Goal: Task Accomplishment & Management: Use online tool/utility

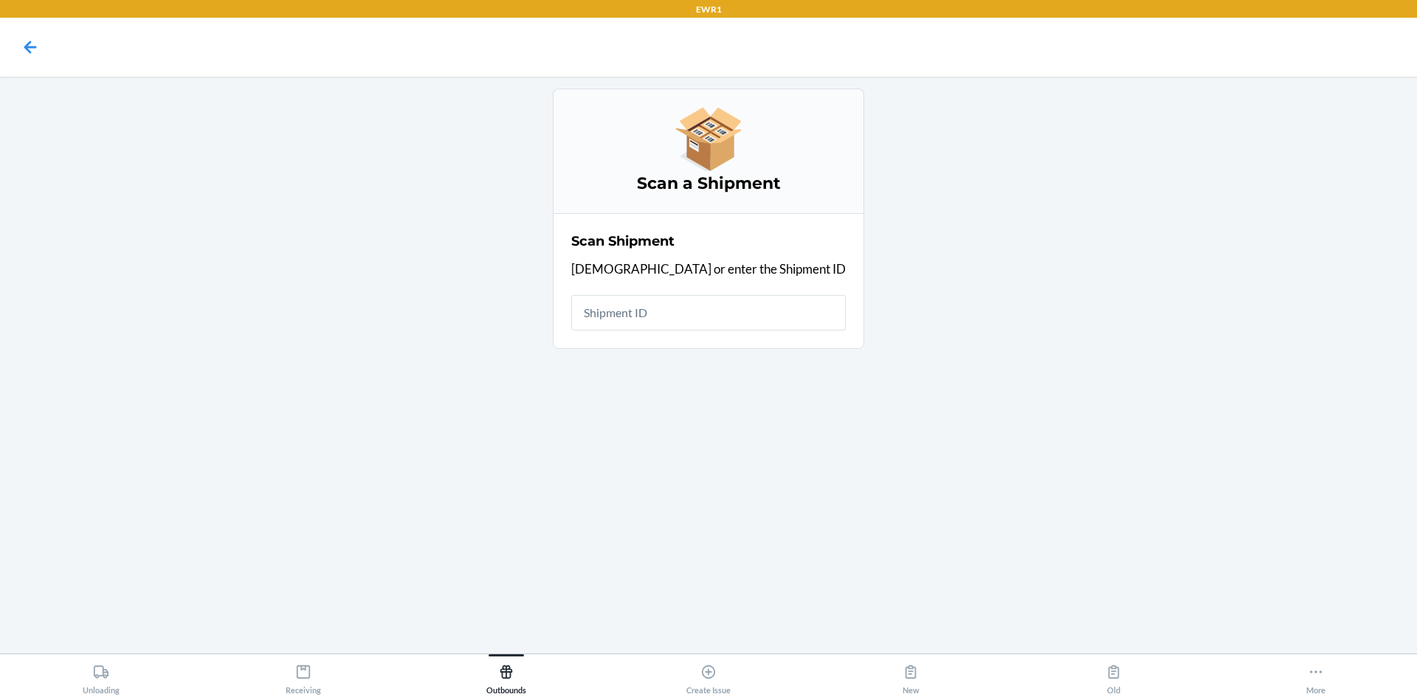
click at [679, 319] on input "text" at bounding box center [708, 312] width 275 height 35
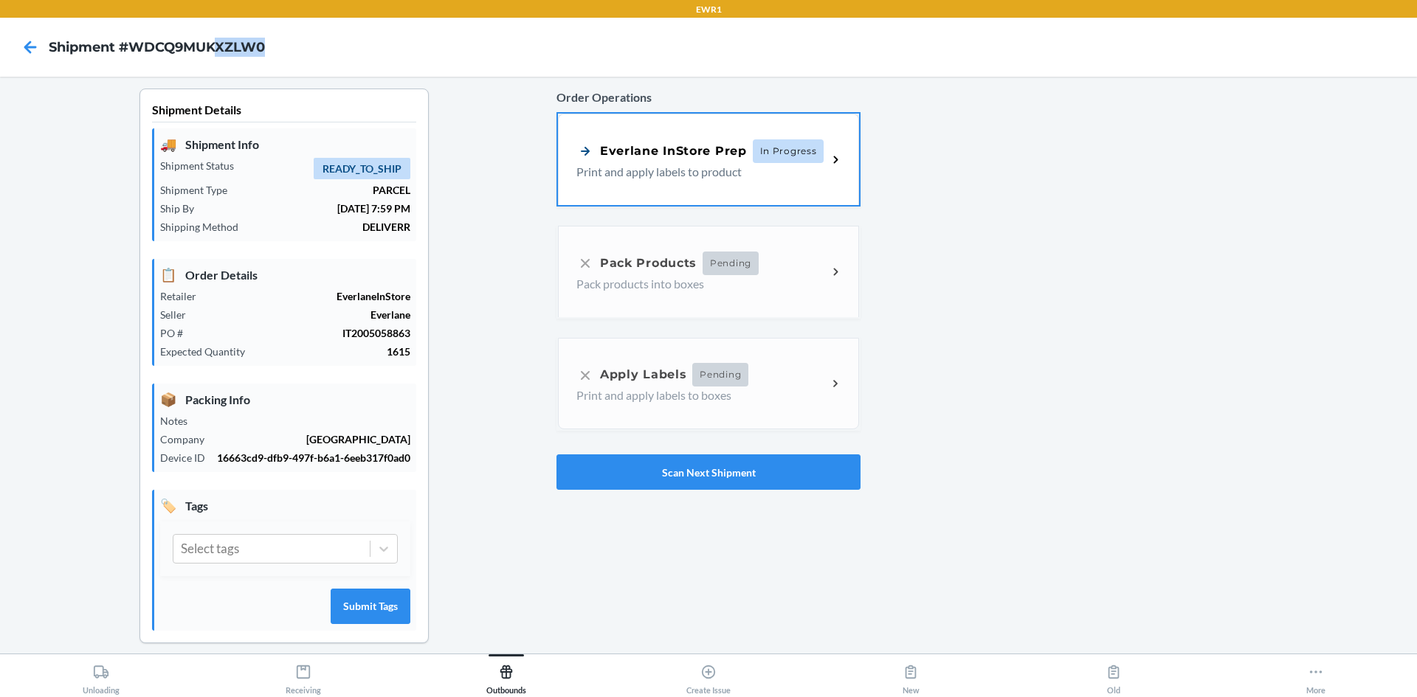
drag, startPoint x: 268, startPoint y: 48, endPoint x: 221, endPoint y: 46, distance: 46.5
click at [221, 46] on nav "Shipment #WDCQ9MUKXZLW0" at bounding box center [708, 47] width 1417 height 59
click at [368, 49] on nav "Shipment #WDCQ9MUKXZLW0" at bounding box center [708, 47] width 1417 height 59
click at [664, 174] on p "Print and apply labels to product" at bounding box center [695, 171] width 239 height 18
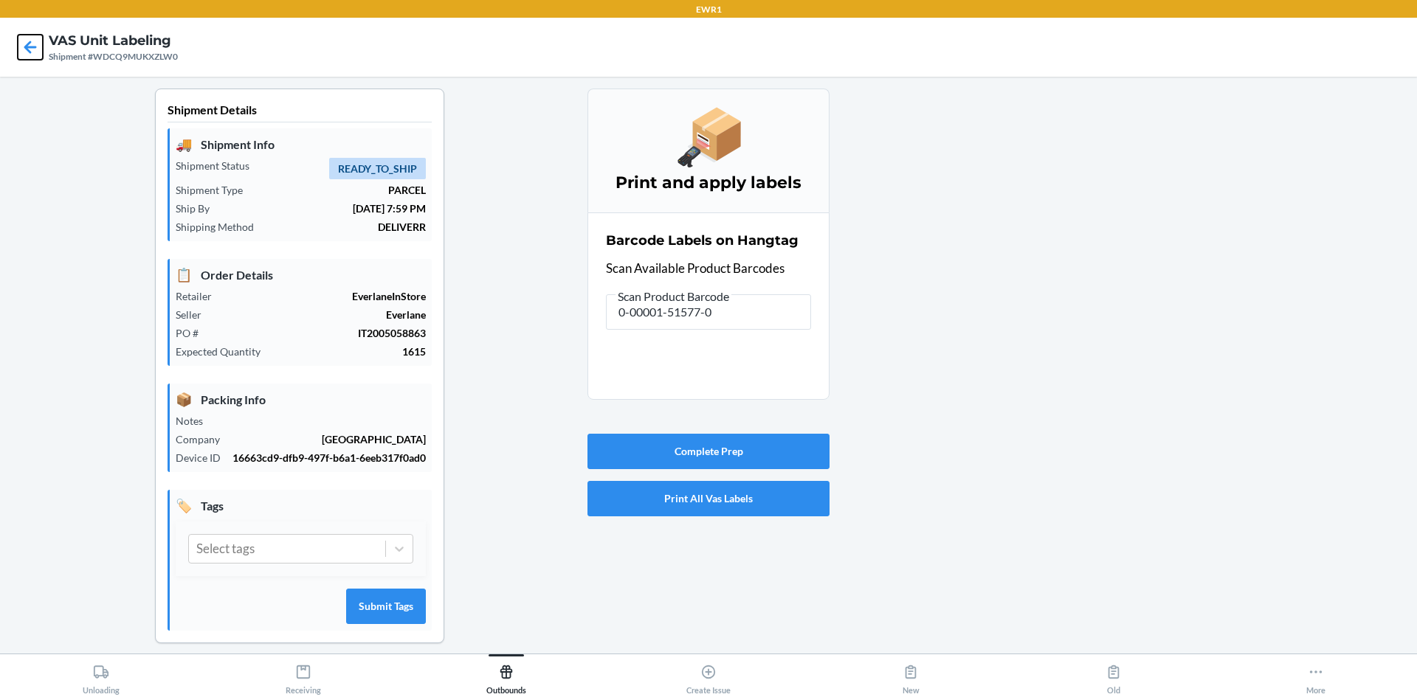
click at [27, 47] on icon at bounding box center [30, 47] width 13 height 13
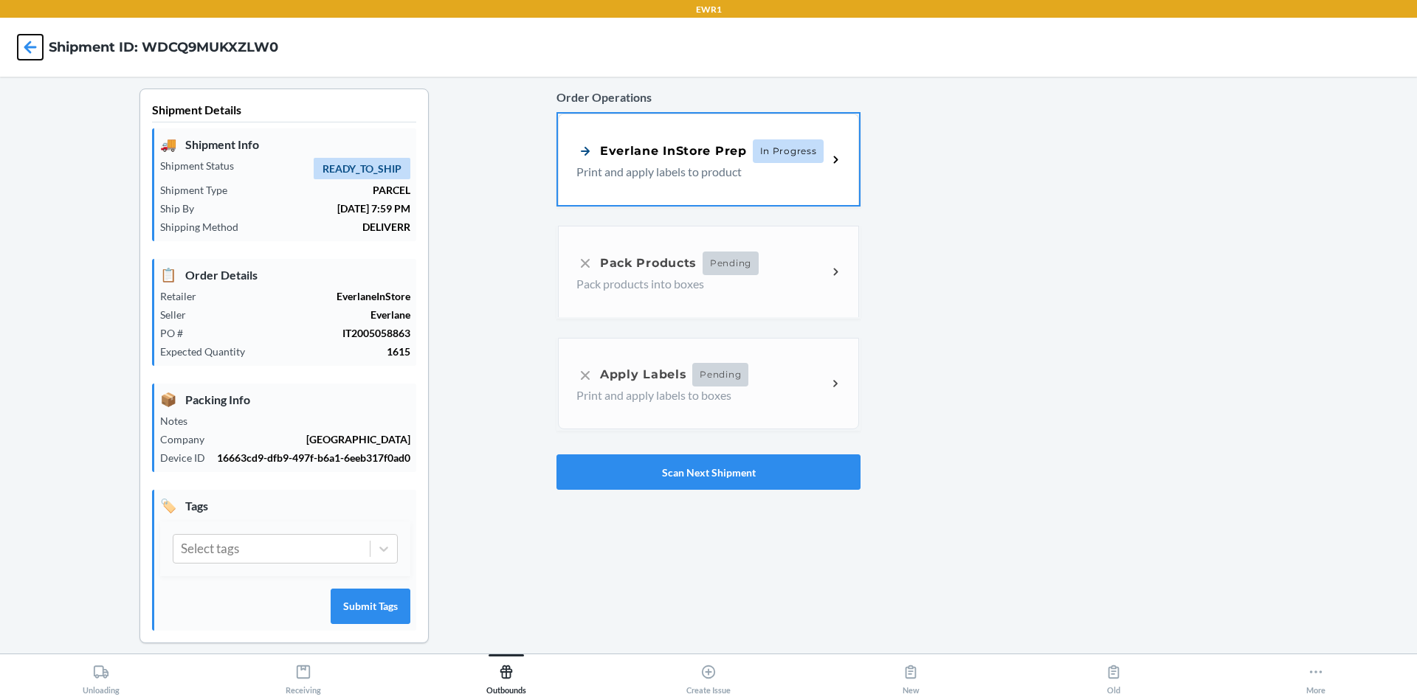
click at [27, 47] on icon at bounding box center [30, 47] width 13 height 13
click at [642, 477] on button "Scan Next Shipment" at bounding box center [708, 472] width 304 height 35
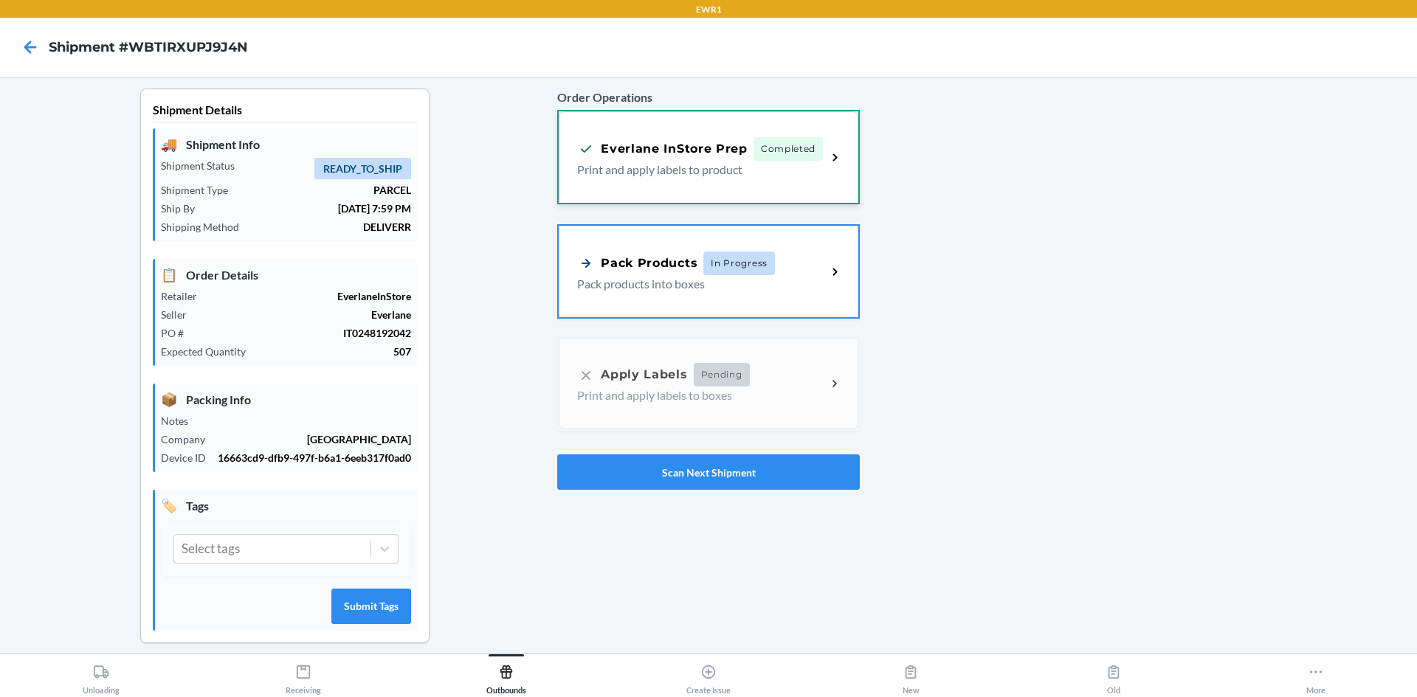
click at [686, 191] on div "Everlane InStore Prep Completed Print and apply labels to product" at bounding box center [709, 157] width 300 height 92
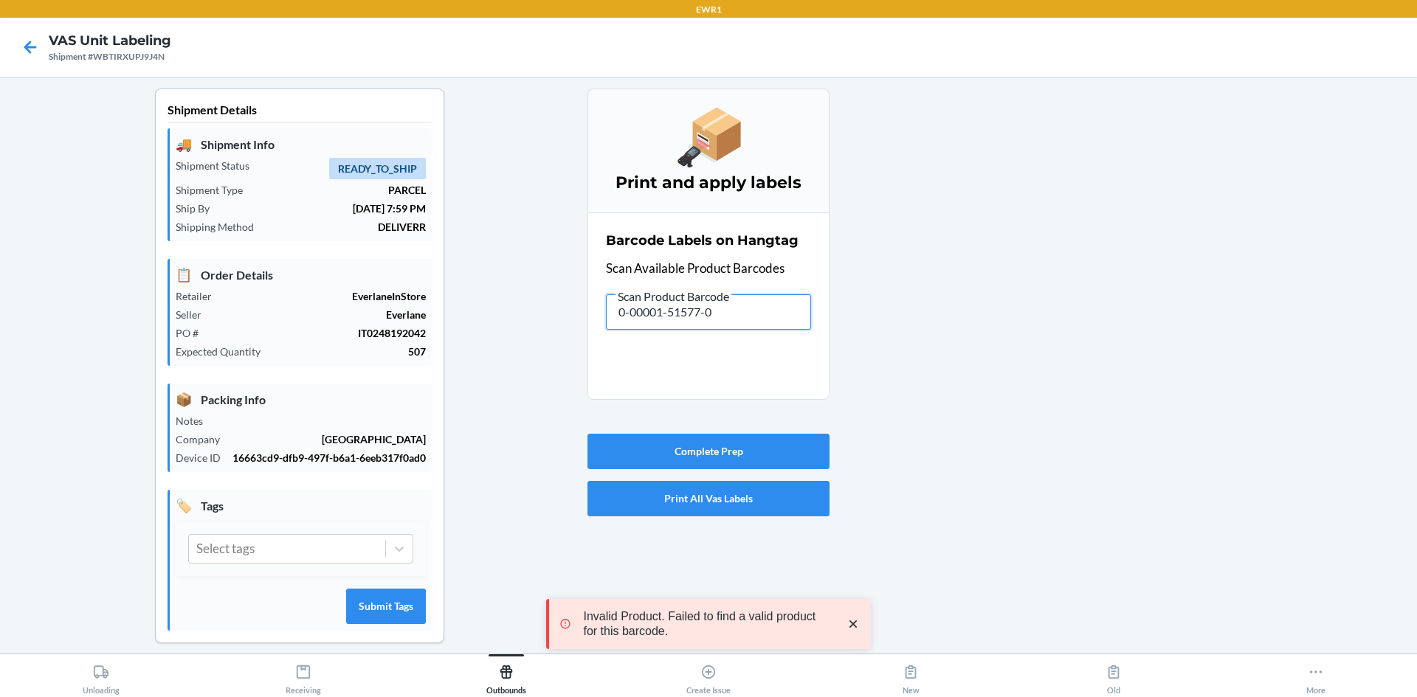
drag, startPoint x: 752, startPoint y: 318, endPoint x: 407, endPoint y: 286, distance: 346.1
click at [407, 286] on div "Shipment Details 🚚 Shipment Info Shipment Status READY_TO_SHIP Shipment Type PA…" at bounding box center [708, 378] width 1393 height 579
drag, startPoint x: 759, startPoint y: 318, endPoint x: 291, endPoint y: 314, distance: 467.9
click at [291, 314] on div "Shipment Details 🚚 Shipment Info Shipment Status READY_TO_SHIP Shipment Type PA…" at bounding box center [708, 378] width 1393 height 579
drag, startPoint x: 728, startPoint y: 311, endPoint x: 421, endPoint y: 270, distance: 309.6
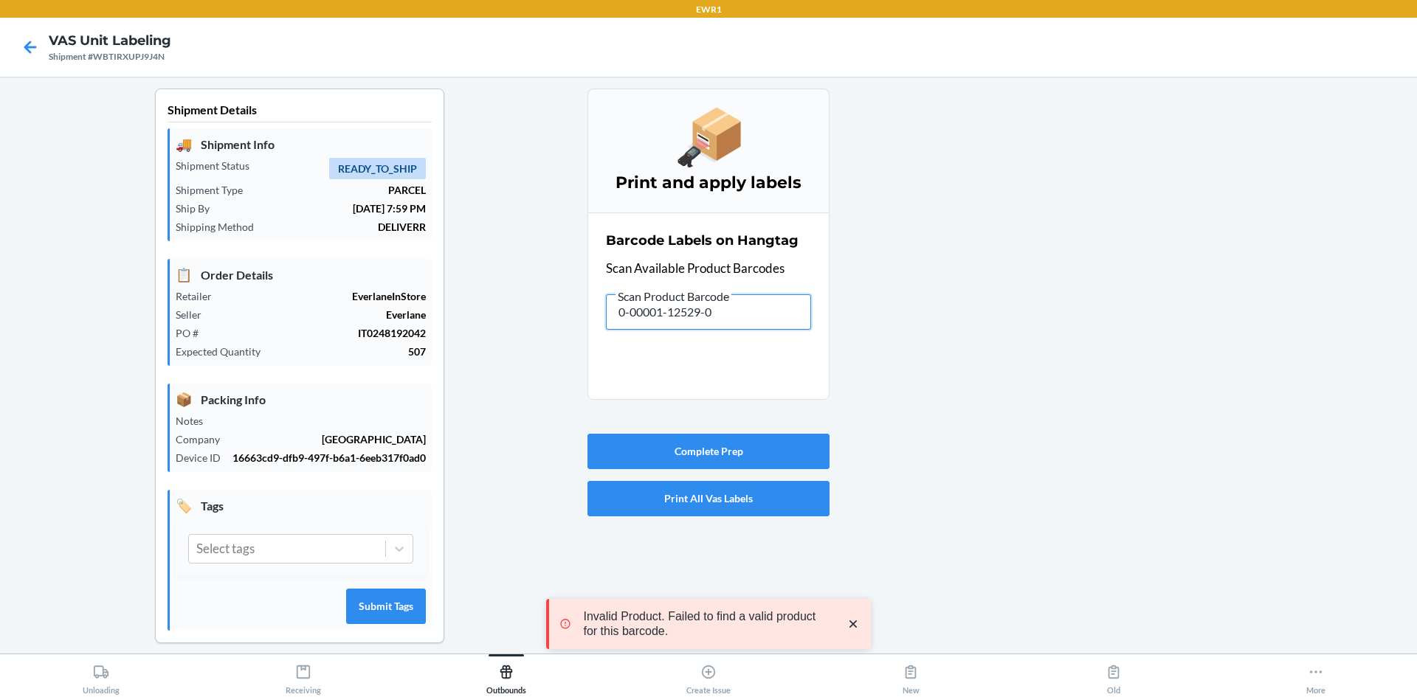
click at [421, 270] on div "Shipment Details 🚚 Shipment Info Shipment Status READY_TO_SHIP Shipment Type PA…" at bounding box center [708, 378] width 1393 height 579
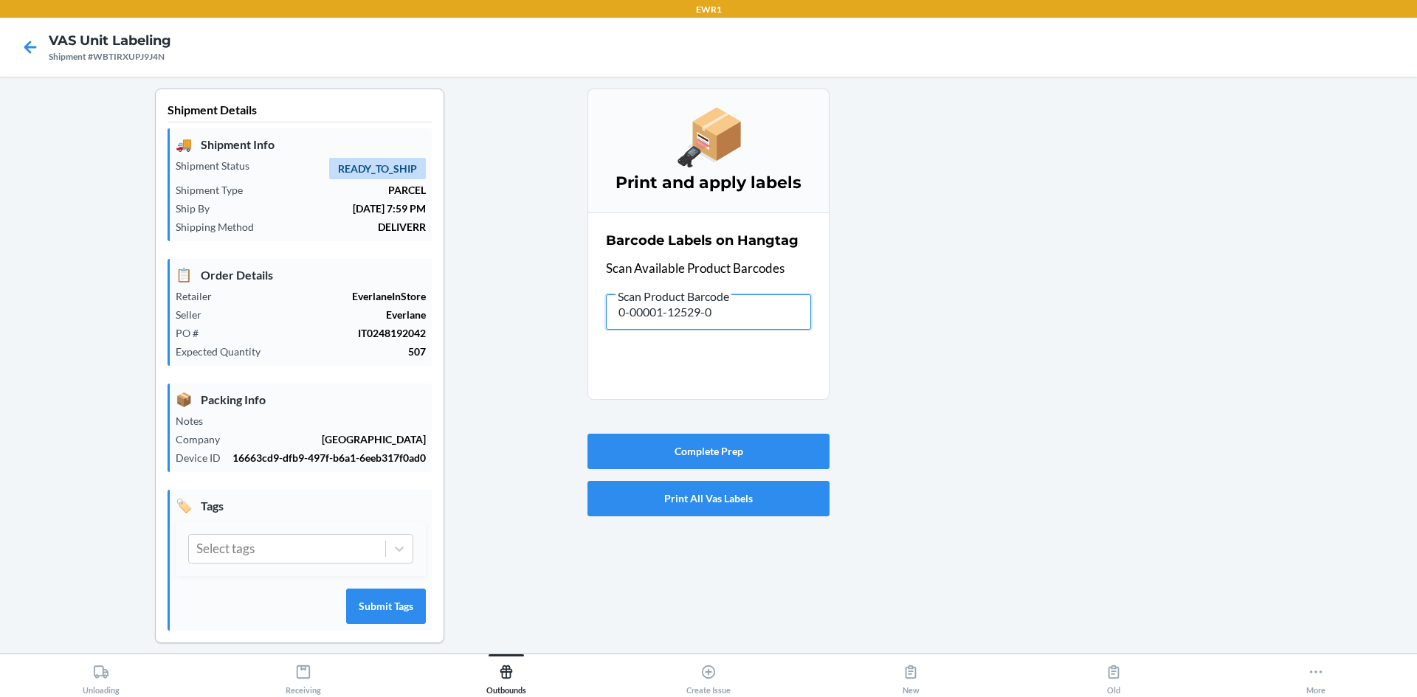
type input "/"
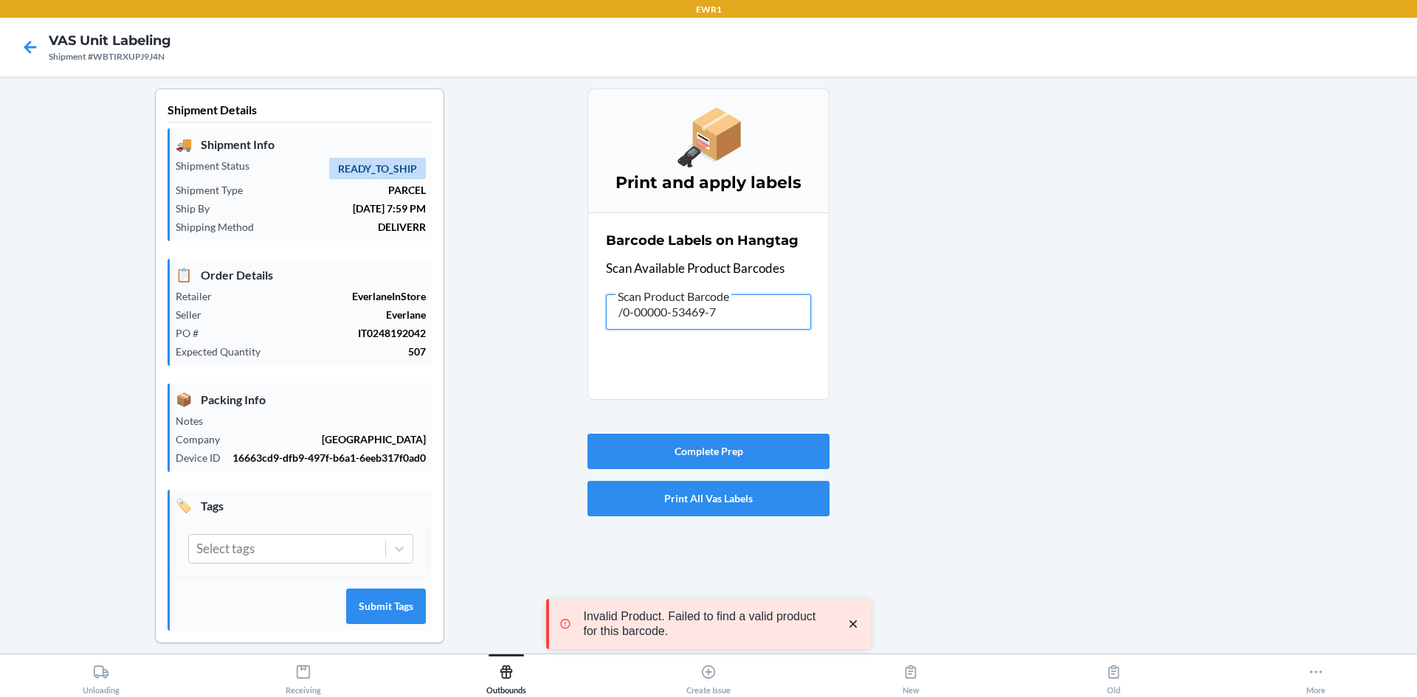
drag, startPoint x: 744, startPoint y: 314, endPoint x: 379, endPoint y: 306, distance: 365.3
click at [379, 306] on div "Shipment Details 🚚 Shipment Info Shipment Status READY_TO_SHIP Shipment Type PA…" at bounding box center [708, 378] width 1393 height 579
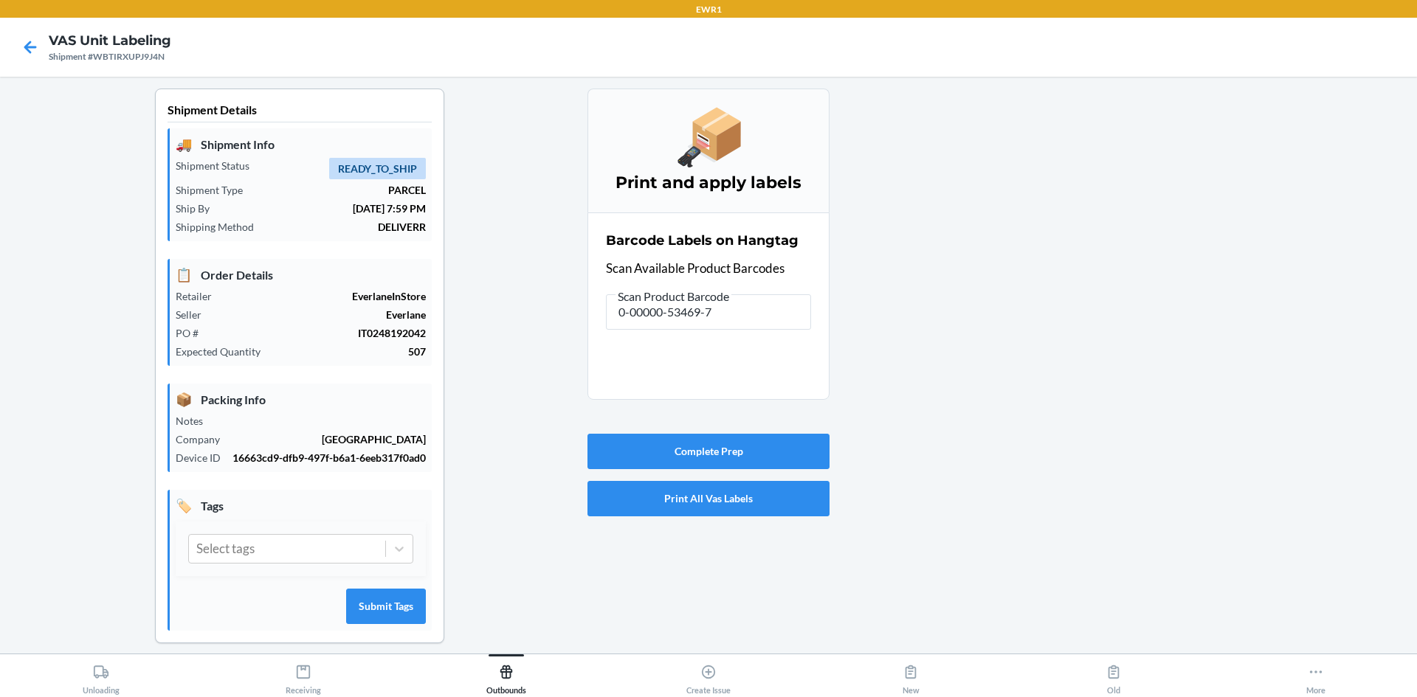
type input "0-00001-37471-1"
click at [731, 307] on input "0-00001-37471-1" at bounding box center [708, 311] width 205 height 35
type input "0-00001-12530-6"
click at [762, 312] on input "0-00001-12530-6" at bounding box center [708, 311] width 205 height 35
type input "0-00000-53463-5"
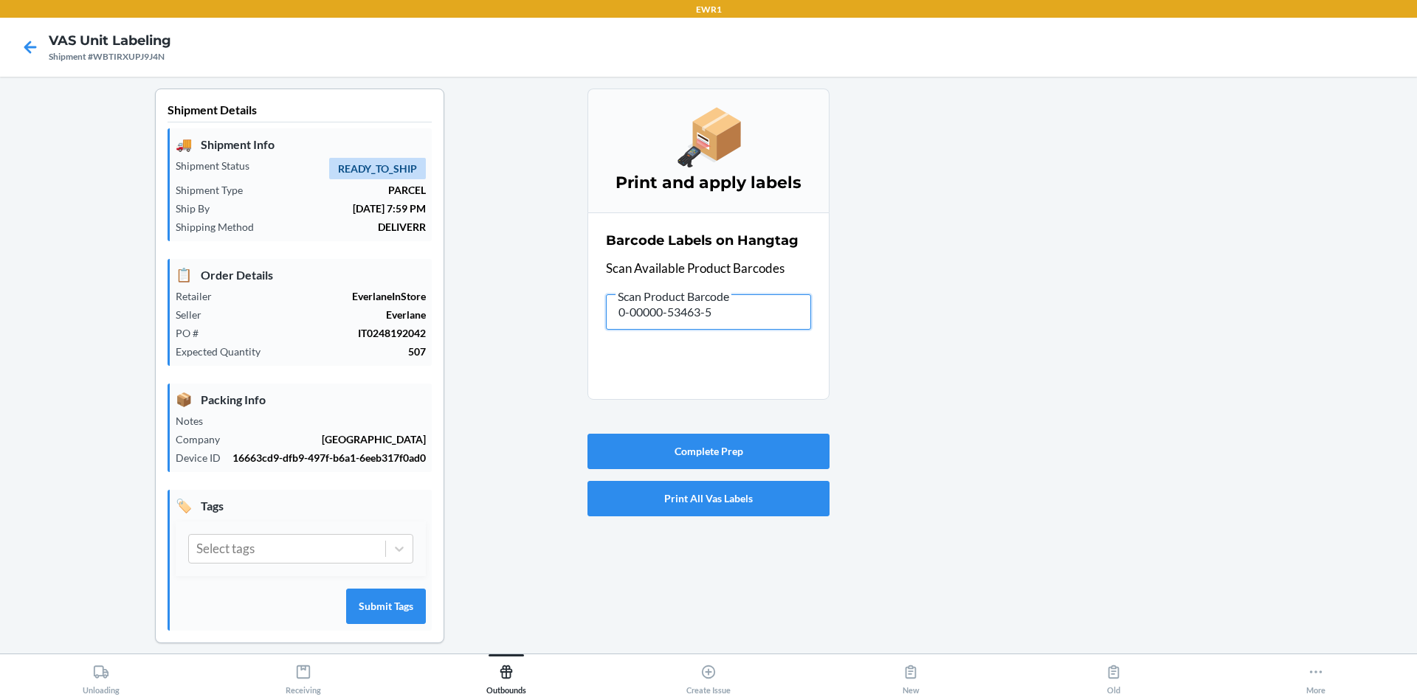
click at [748, 326] on input "0-00000-53463-5" at bounding box center [708, 311] width 205 height 35
drag, startPoint x: 740, startPoint y: 315, endPoint x: 441, endPoint y: 304, distance: 299.8
click at [441, 304] on div "Shipment Details 🚚 Shipment Info Shipment Status READY_TO_SHIP Shipment Type PA…" at bounding box center [708, 378] width 1393 height 579
drag, startPoint x: 725, startPoint y: 315, endPoint x: 521, endPoint y: 306, distance: 204.6
click at [521, 306] on div "Shipment Details 🚚 Shipment Info Shipment Status READY_TO_SHIP Shipment Type PA…" at bounding box center [708, 378] width 1393 height 579
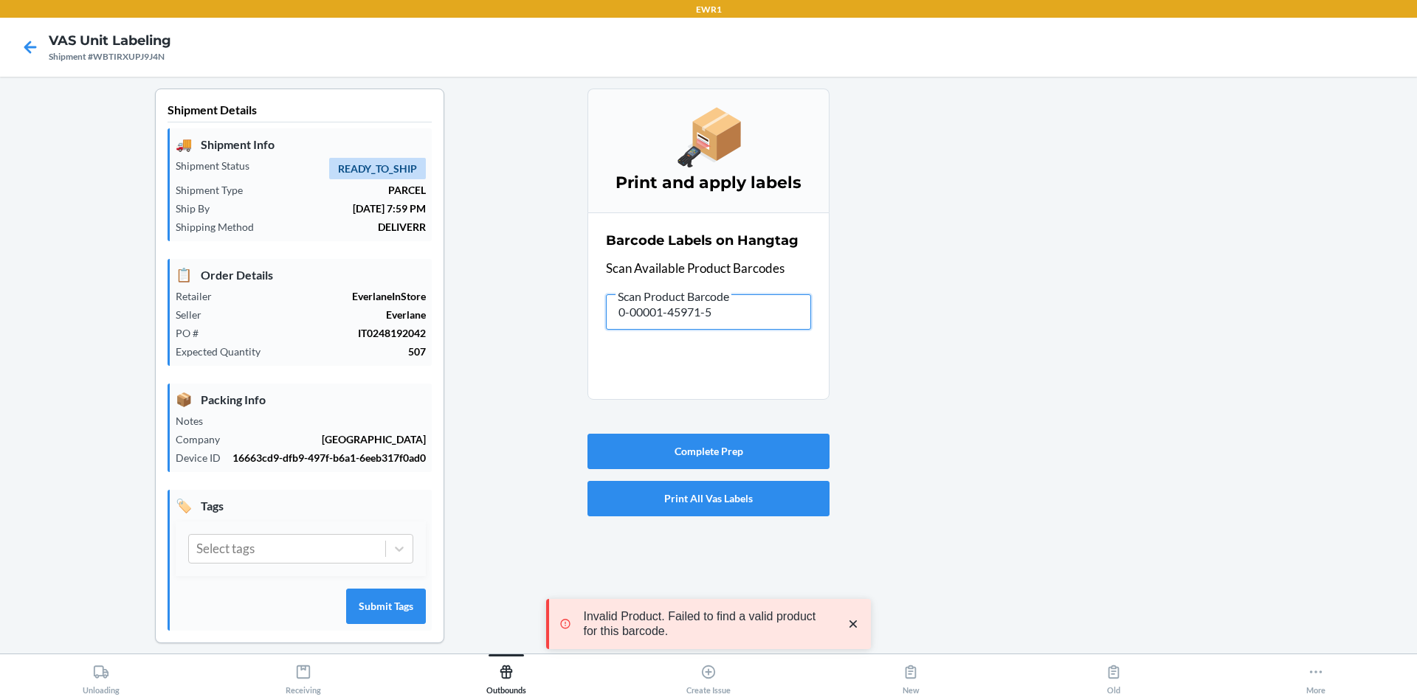
drag, startPoint x: 746, startPoint y: 317, endPoint x: 449, endPoint y: 306, distance: 297.6
click at [449, 306] on div "Shipment Details 🚚 Shipment Info Shipment Status READY_TO_SHIP Shipment Type PA…" at bounding box center [708, 378] width 1393 height 579
drag, startPoint x: 744, startPoint y: 328, endPoint x: 393, endPoint y: 279, distance: 353.9
click at [393, 279] on div "Shipment Details 🚚 Shipment Info Shipment Status READY_TO_SHIP Shipment Type PA…" at bounding box center [708, 378] width 1393 height 579
drag, startPoint x: 755, startPoint y: 315, endPoint x: 454, endPoint y: 300, distance: 301.4
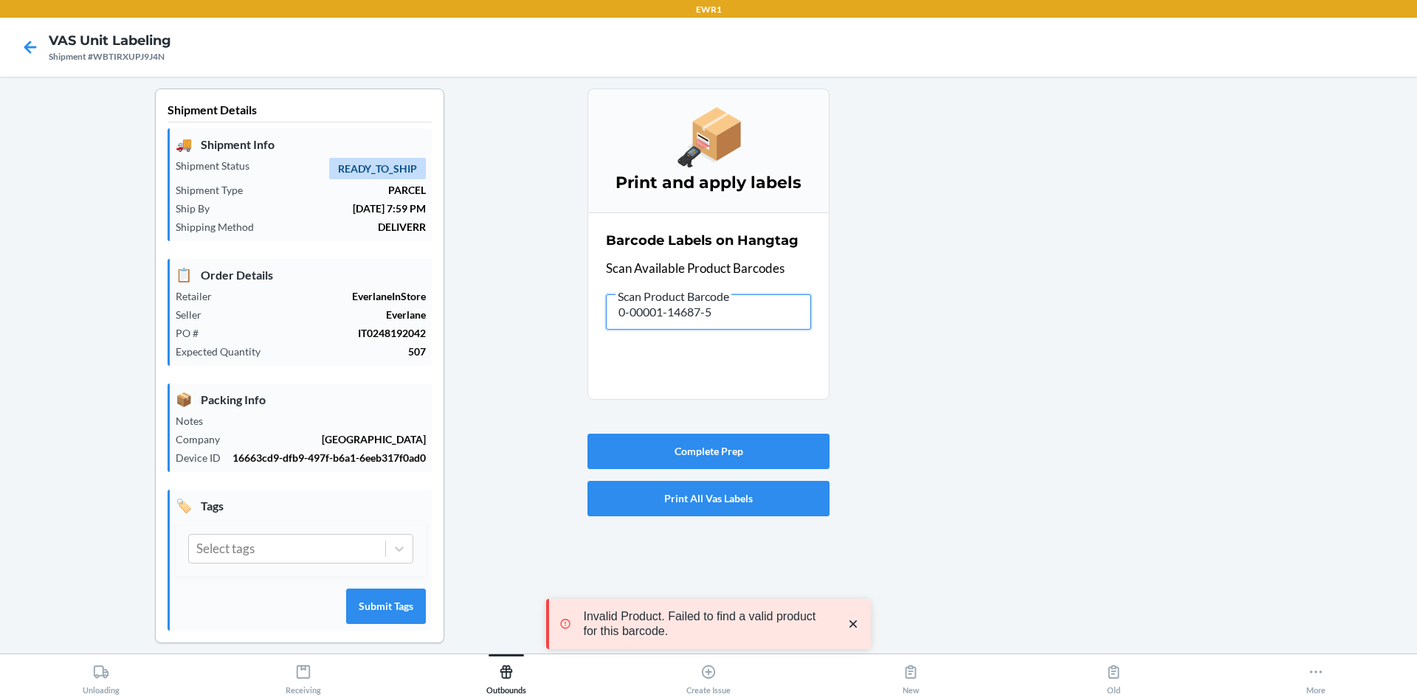
click at [454, 300] on div "Shipment Details 🚚 Shipment Info Shipment Status READY_TO_SHIP Shipment Type PA…" at bounding box center [708, 378] width 1393 height 579
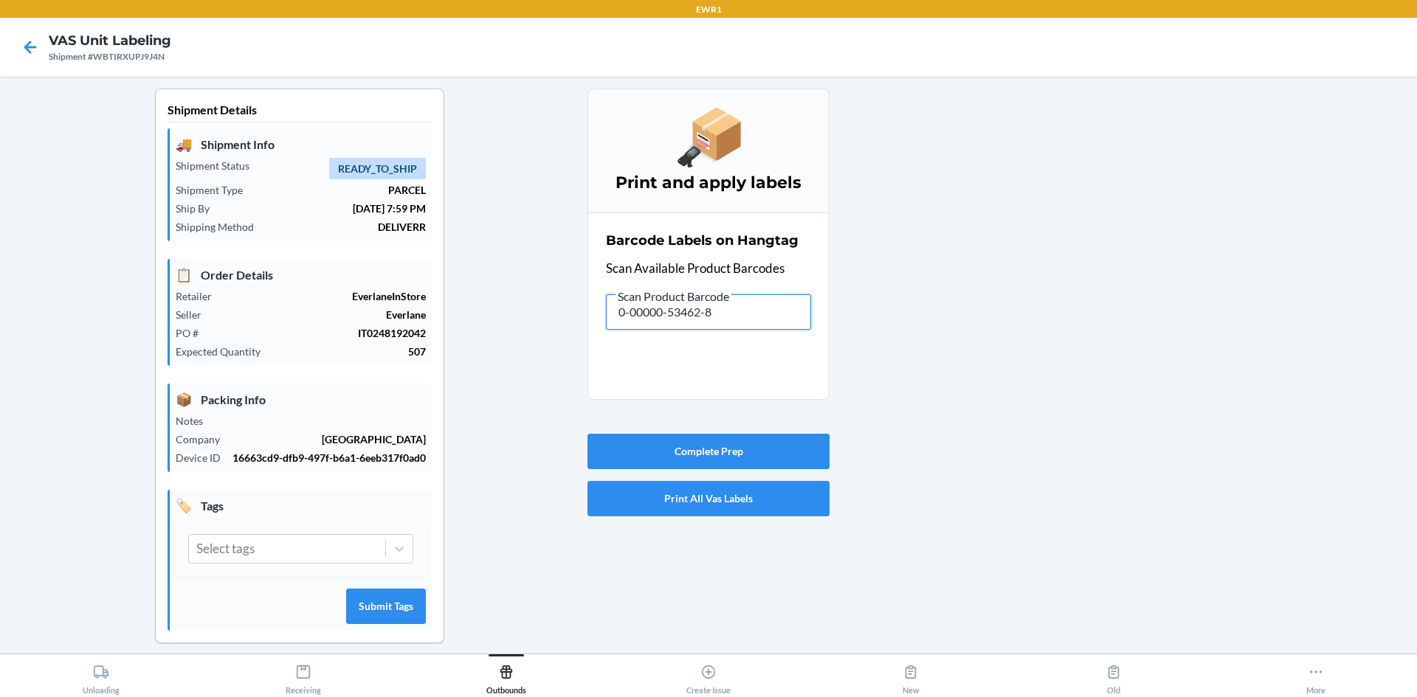
drag, startPoint x: 739, startPoint y: 315, endPoint x: 390, endPoint y: 300, distance: 350.1
click at [390, 300] on div "Shipment Details 🚚 Shipment Info Shipment Status READY_TO_SHIP Shipment Type PA…" at bounding box center [708, 378] width 1393 height 579
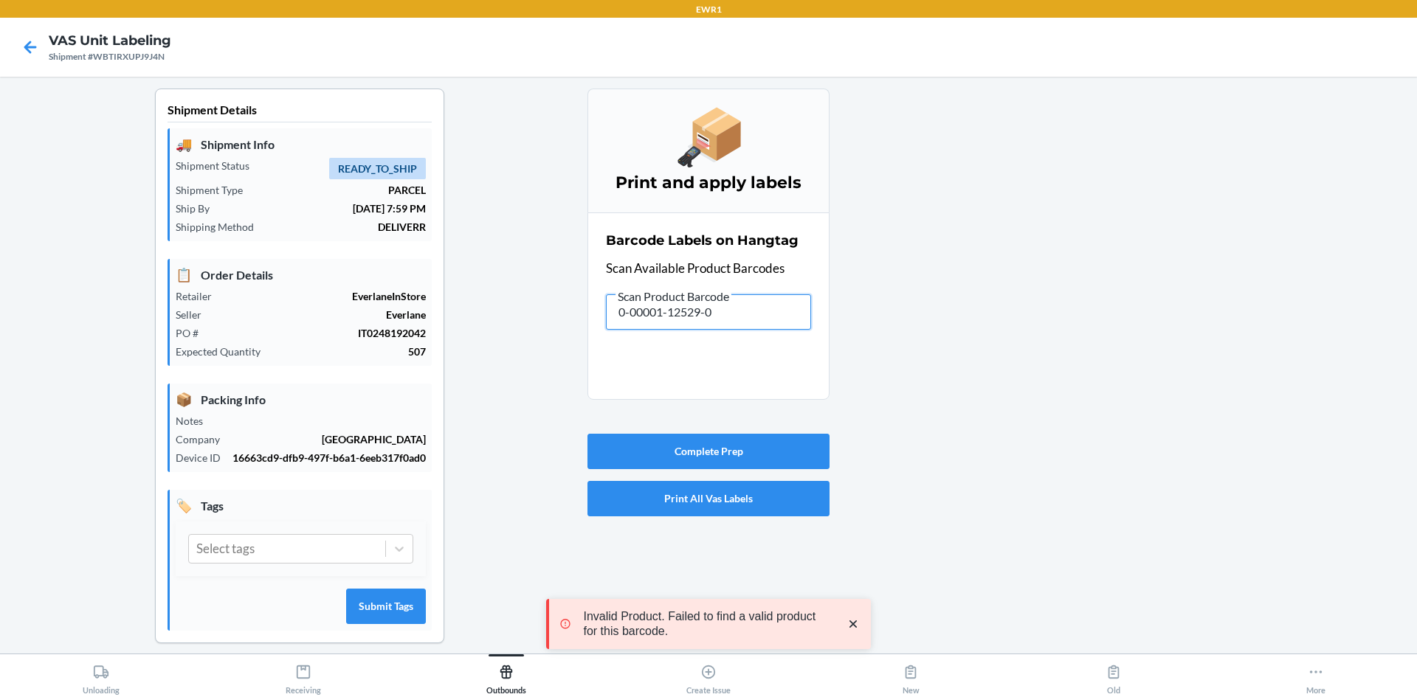
drag, startPoint x: 737, startPoint y: 319, endPoint x: 313, endPoint y: 313, distance: 424.3
click at [313, 313] on div "Shipment Details 🚚 Shipment Info Shipment Status READY_TO_SHIP Shipment Type PA…" at bounding box center [708, 378] width 1393 height 579
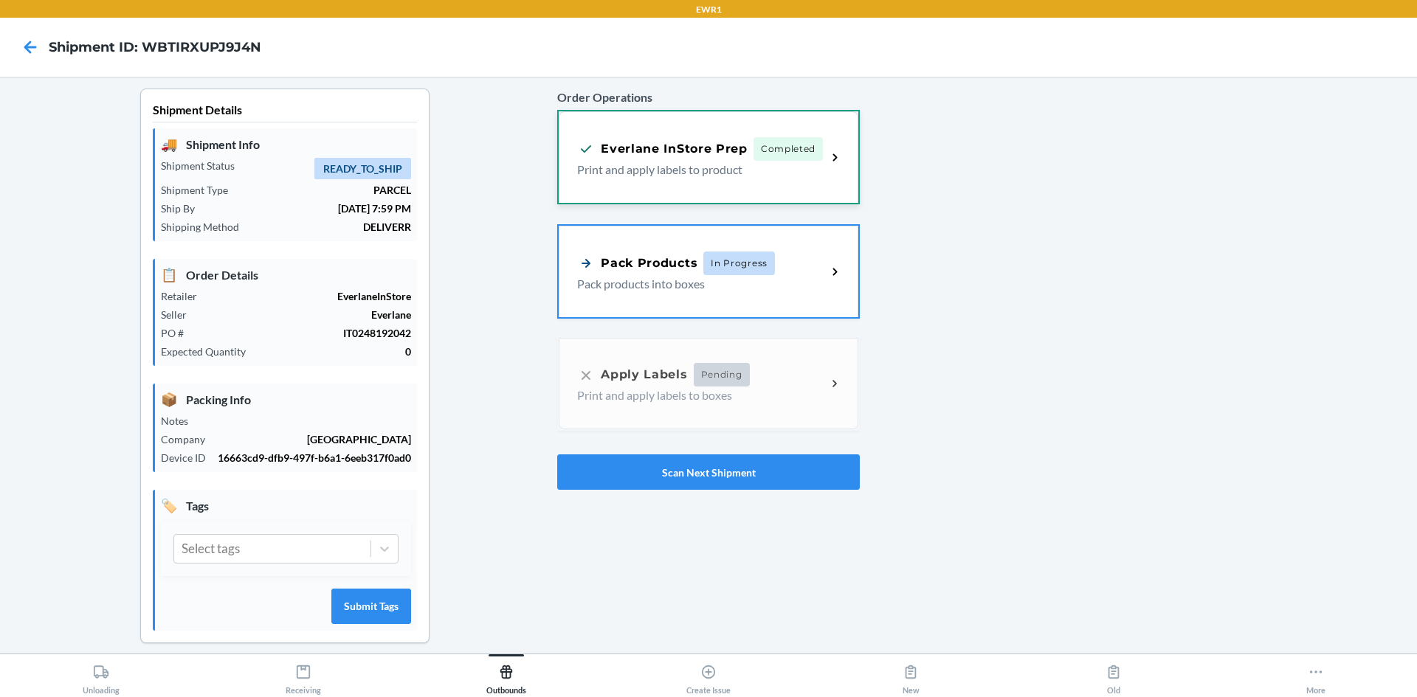
click at [714, 179] on div "Everlane InStore Prep Completed Print and apply labels to product" at bounding box center [709, 157] width 300 height 92
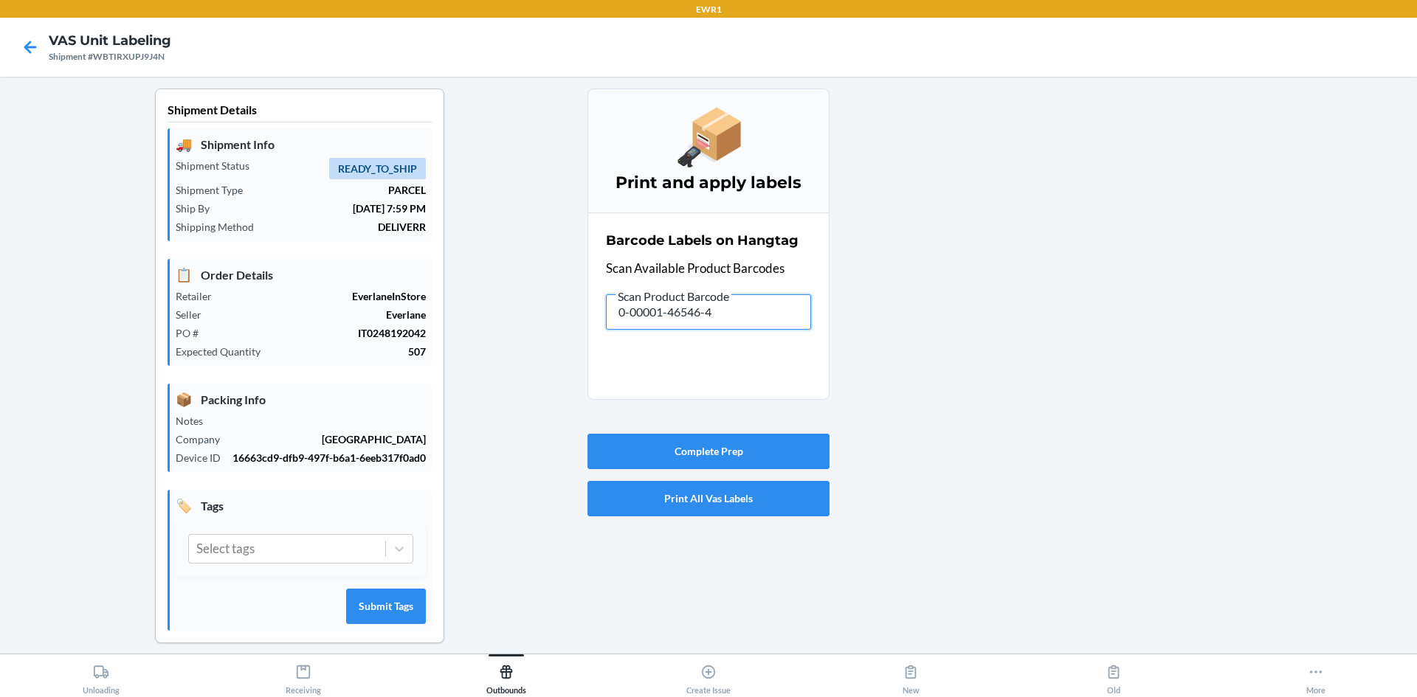
drag, startPoint x: 732, startPoint y: 311, endPoint x: 362, endPoint y: 315, distance: 369.7
click at [362, 315] on div "Shipment Details 🚚 Shipment Info Shipment Status READY_TO_SHIP Shipment Type PA…" at bounding box center [708, 378] width 1393 height 579
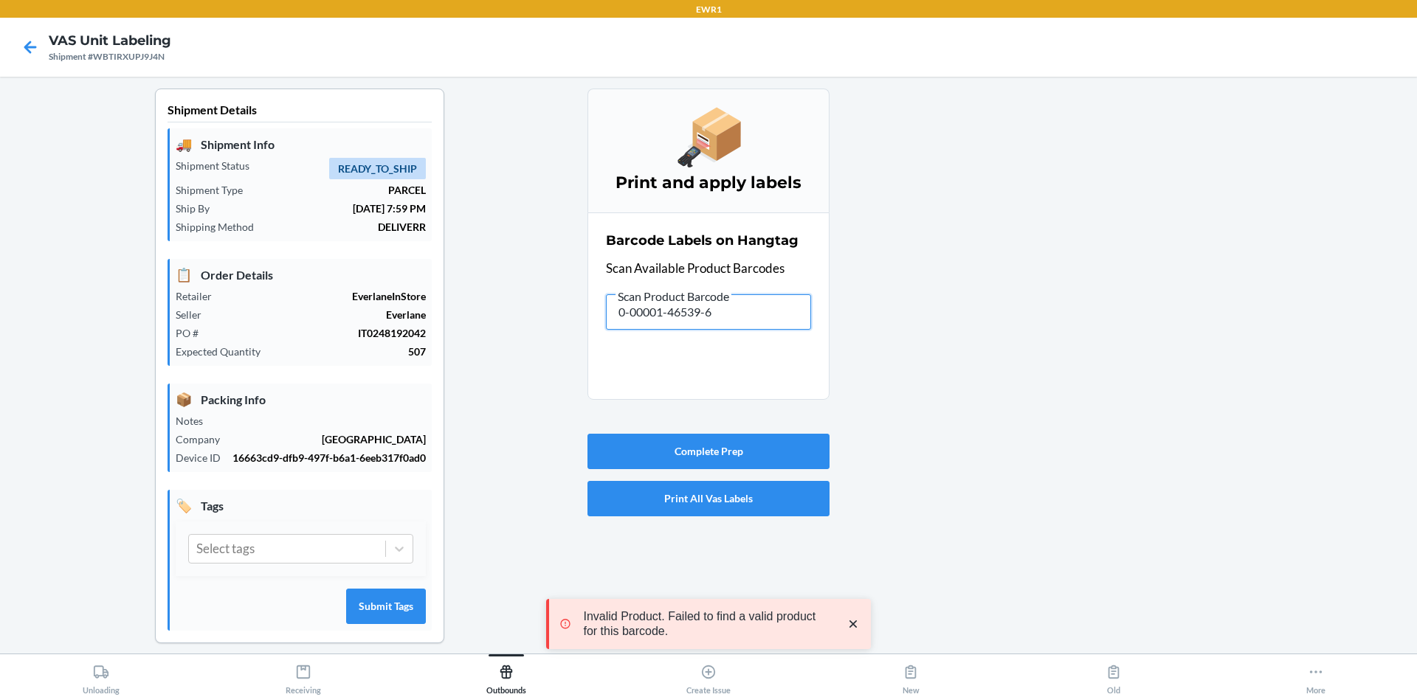
drag, startPoint x: 755, startPoint y: 306, endPoint x: 196, endPoint y: 233, distance: 563.3
click at [246, 271] on div "Shipment Details 🚚 Shipment Info Shipment Status READY_TO_SHIP Shipment Type PA…" at bounding box center [708, 378] width 1393 height 579
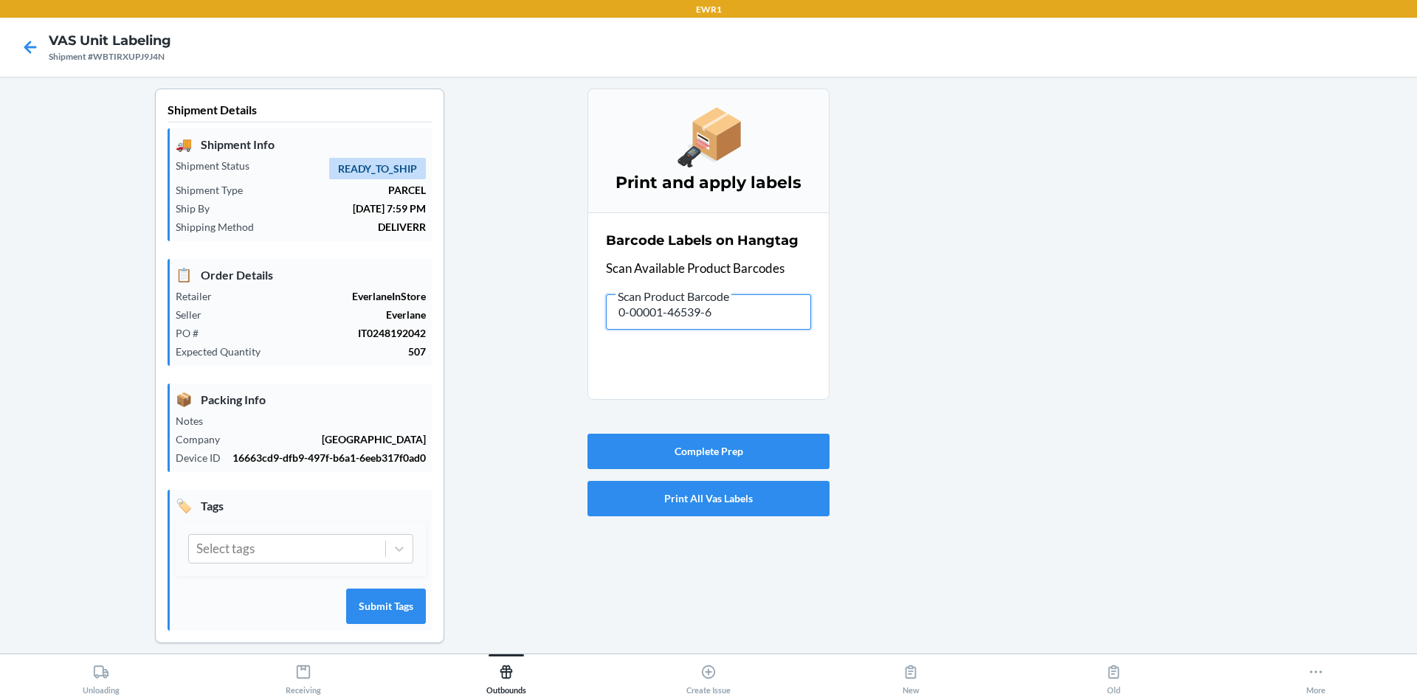
click at [717, 316] on input "0-00001-46539-6" at bounding box center [708, 311] width 205 height 35
drag, startPoint x: 717, startPoint y: 316, endPoint x: 559, endPoint y: 308, distance: 158.1
click at [559, 308] on div "Shipment Details 🚚 Shipment Info Shipment Status READY_TO_SHIP Shipment Type PA…" at bounding box center [708, 378] width 1393 height 579
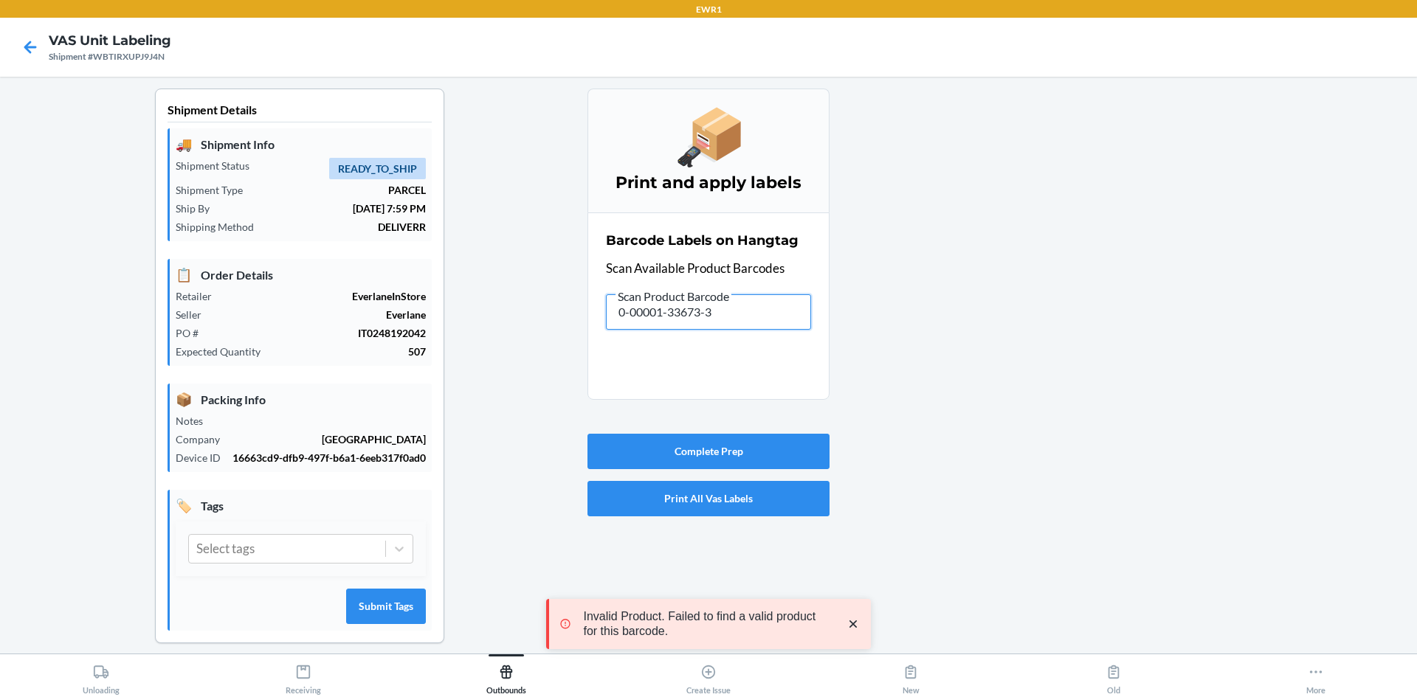
drag, startPoint x: 739, startPoint y: 309, endPoint x: 110, endPoint y: 310, distance: 628.7
click at [110, 310] on div "Shipment Details 🚚 Shipment Info Shipment Status READY_TO_SHIP Shipment Type PA…" at bounding box center [708, 378] width 1393 height 579
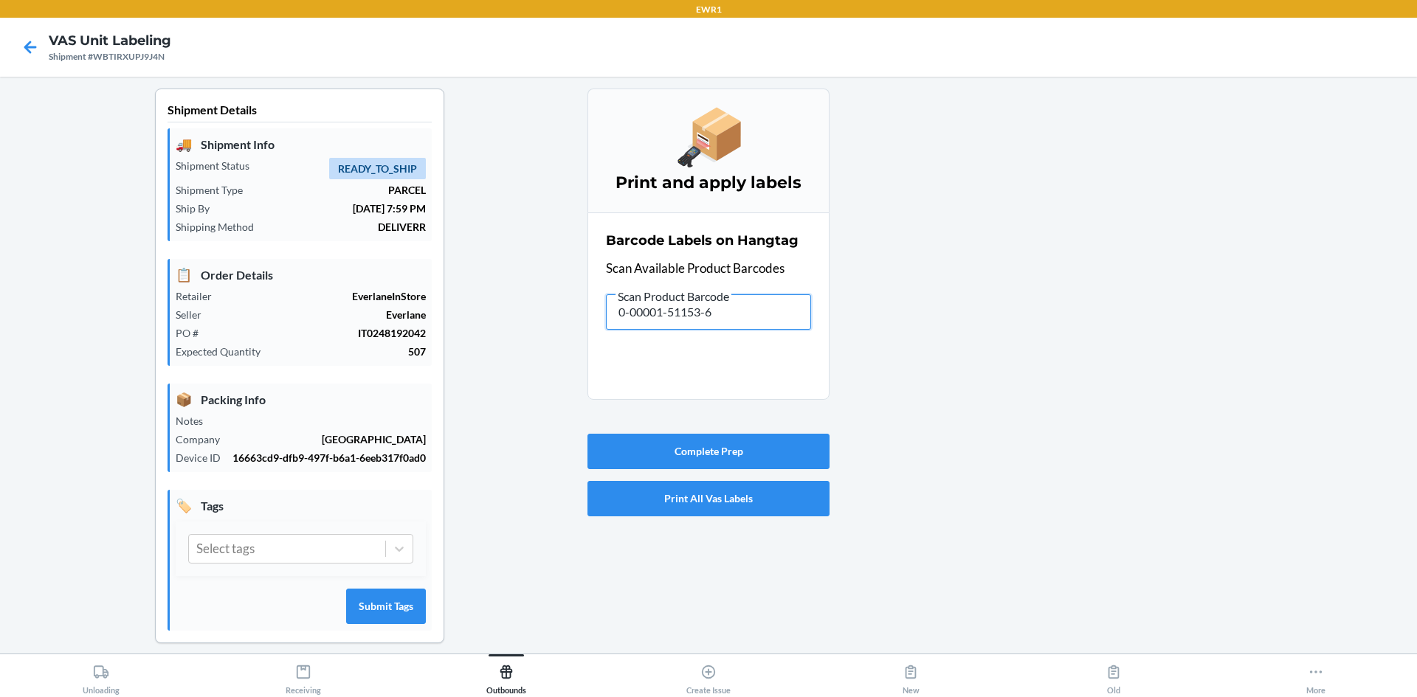
drag, startPoint x: 663, startPoint y: 294, endPoint x: 564, endPoint y: 330, distance: 105.3
click at [564, 330] on div "Shipment Details 🚚 Shipment Info Shipment Status READY_TO_SHIP Shipment Type PA…" at bounding box center [708, 378] width 1393 height 579
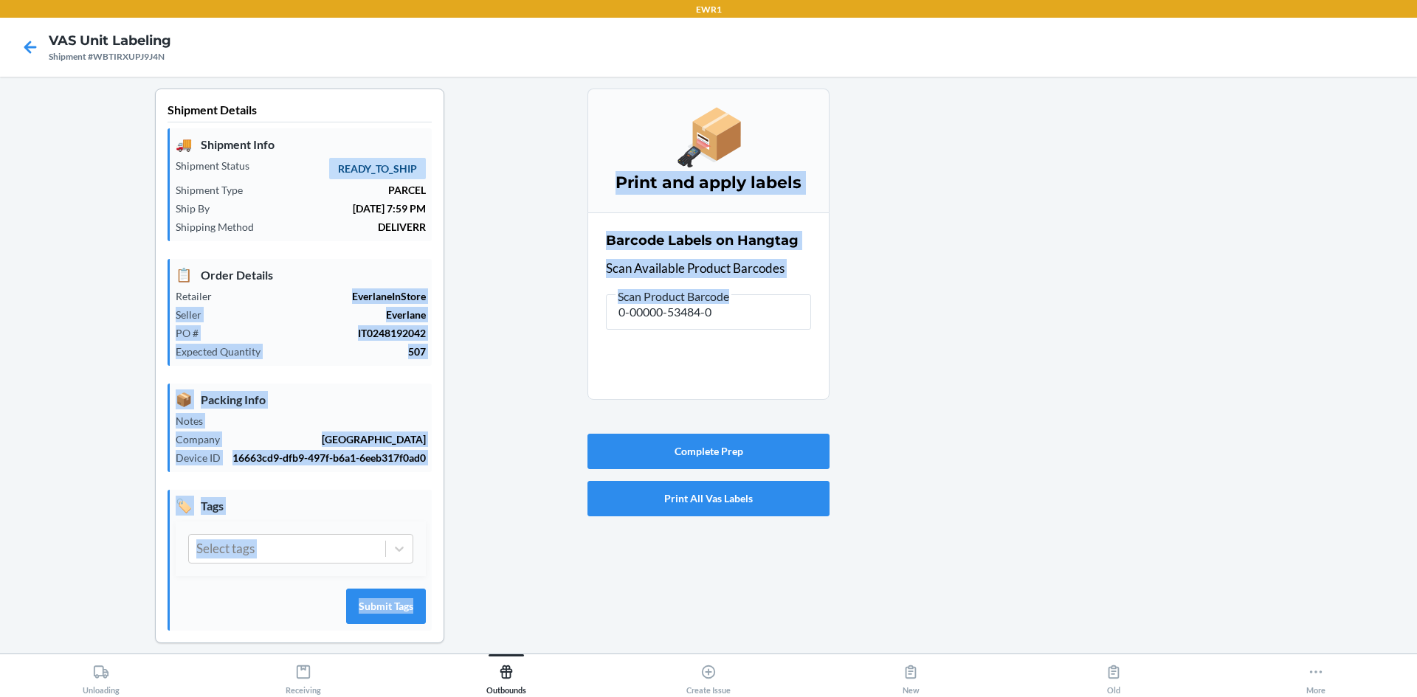
drag, startPoint x: 811, startPoint y: 307, endPoint x: 261, endPoint y: 281, distance: 550.4
click at [261, 281] on div "Shipment Details 🚚 Shipment Info Shipment Status READY_TO_SHIP Shipment Type PA…" at bounding box center [708, 378] width 1393 height 579
click at [535, 289] on div "Shipment Details 🚚 Shipment Info Shipment Status READY_TO_SHIP Shipment Type PA…" at bounding box center [300, 378] width 576 height 579
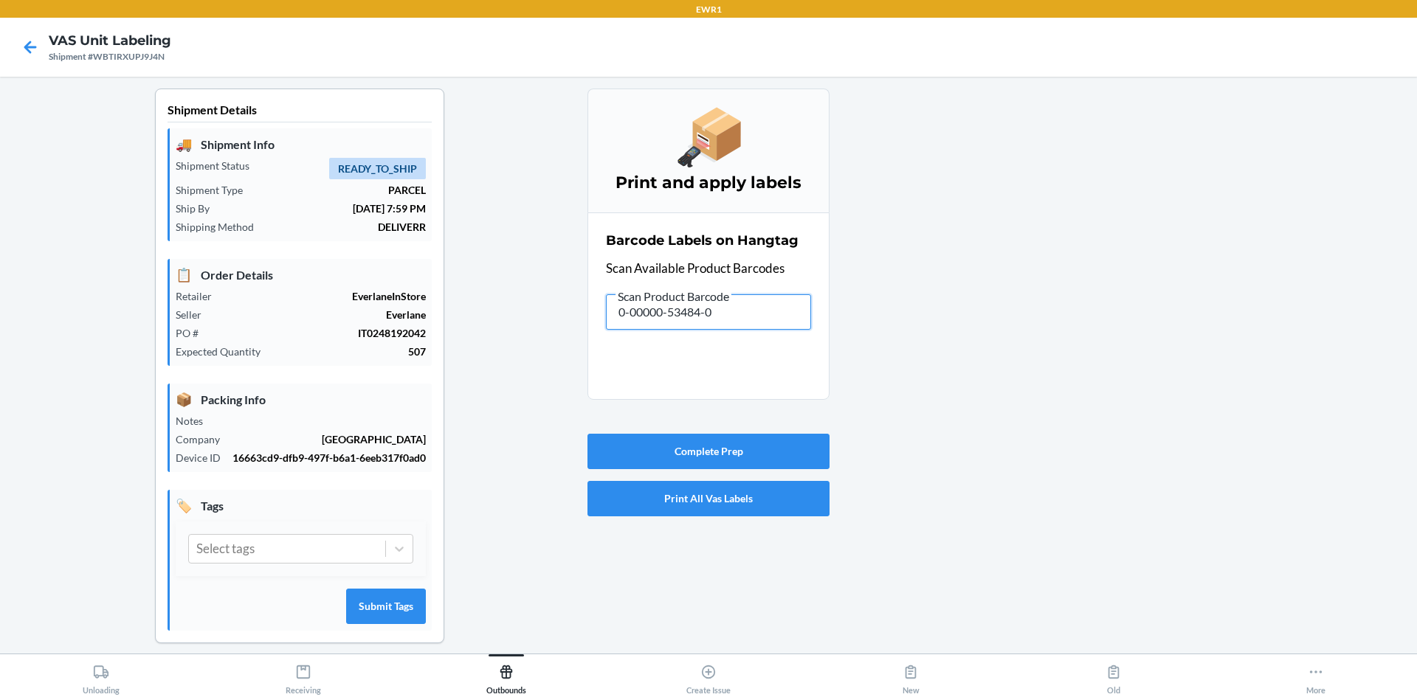
drag, startPoint x: 728, startPoint y: 312, endPoint x: 280, endPoint y: 311, distance: 448.7
click at [280, 311] on div "Shipment Details 🚚 Shipment Info Shipment Status READY_TO_SHIP Shipment Type PA…" at bounding box center [708, 378] width 1393 height 579
drag, startPoint x: 657, startPoint y: 308, endPoint x: 369, endPoint y: 306, distance: 288.5
click at [369, 306] on div "Shipment Details 🚚 Shipment Info Shipment Status READY_TO_SHIP Shipment Type PA…" at bounding box center [708, 378] width 1393 height 579
drag, startPoint x: 720, startPoint y: 311, endPoint x: 460, endPoint y: 314, distance: 260.5
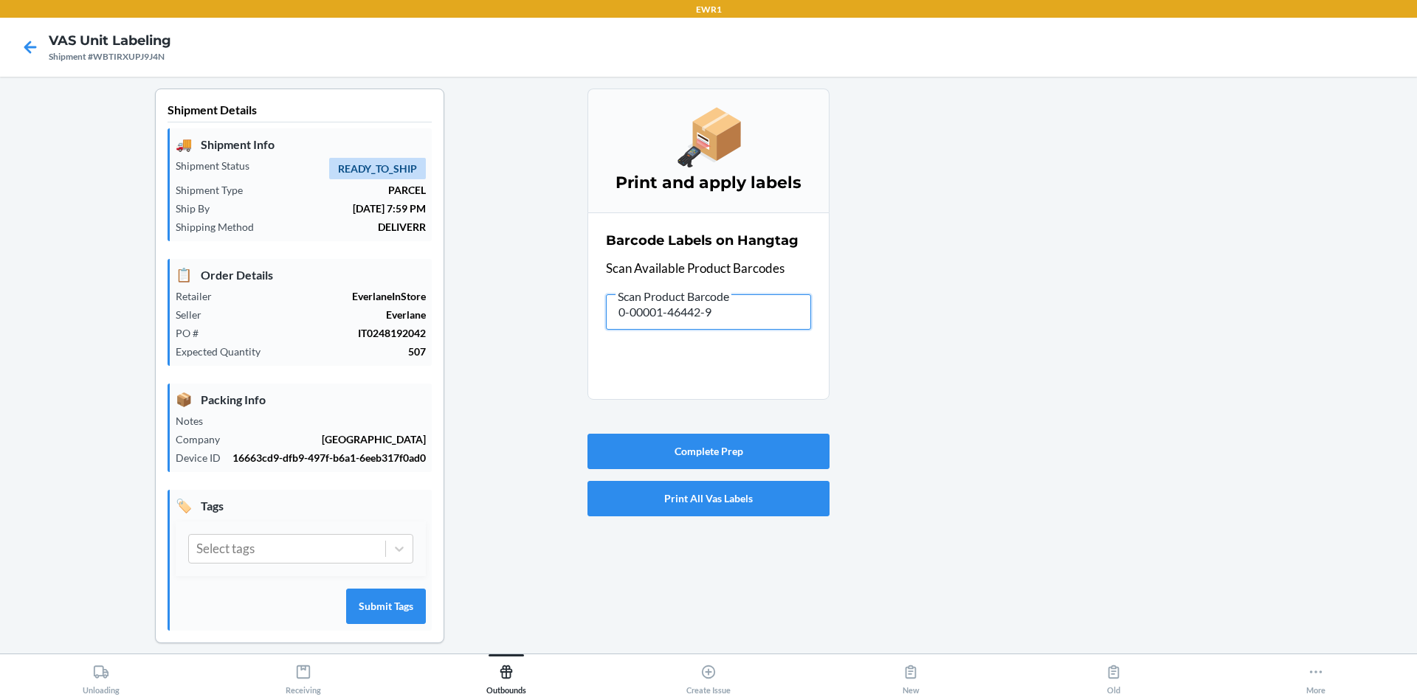
click at [460, 314] on div "Shipment Details 🚚 Shipment Info Shipment Status READY_TO_SHIP Shipment Type PA…" at bounding box center [708, 378] width 1393 height 579
click at [635, 310] on input "text" at bounding box center [708, 311] width 205 height 35
type input "0-00001-46843-4"
click at [731, 314] on input "0-00001-46843-4" at bounding box center [708, 311] width 205 height 35
type input "0-00000-53469-7"
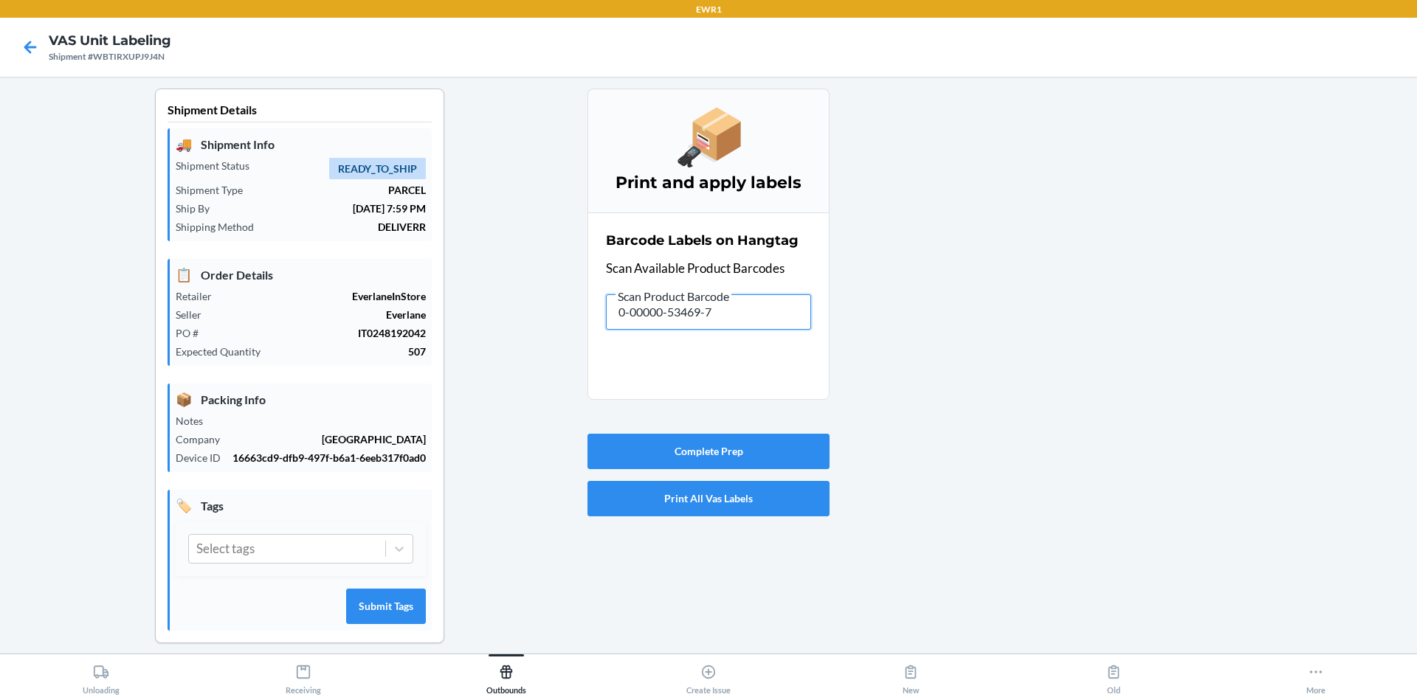
click at [746, 318] on input "0-00000-53469-7" at bounding box center [708, 311] width 205 height 35
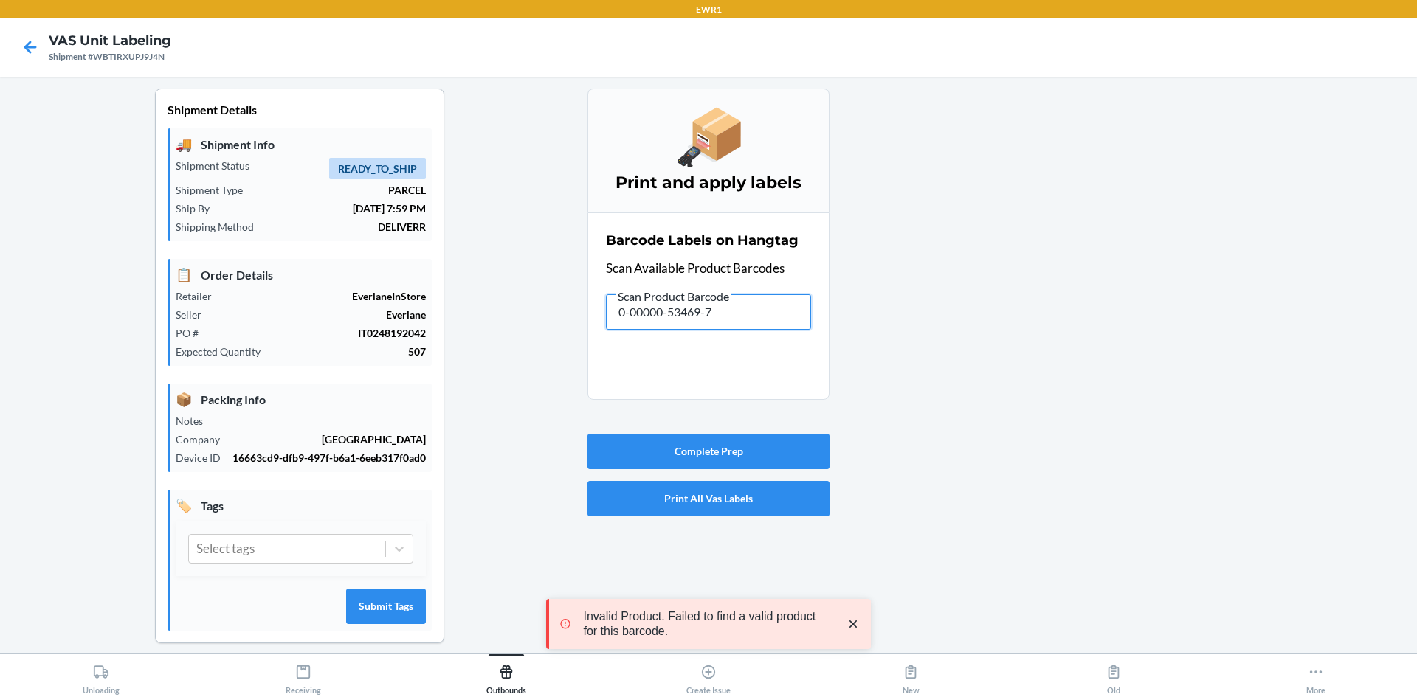
drag, startPoint x: 724, startPoint y: 311, endPoint x: 139, endPoint y: 303, distance: 585.2
click at [139, 303] on div "Shipment Details 🚚 Shipment Info Shipment Status READY_TO_SHIP Shipment Type PA…" at bounding box center [708, 378] width 1393 height 579
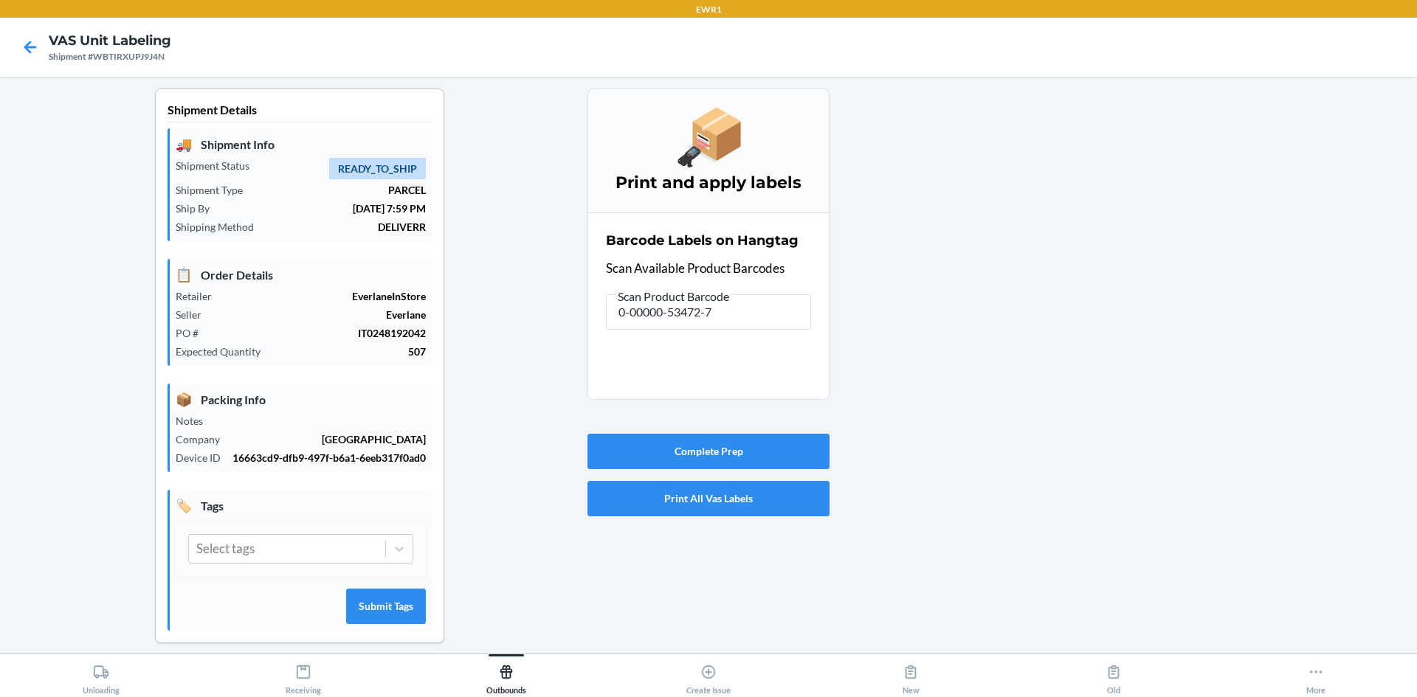
type input "0-00001-46441-2"
drag, startPoint x: 744, startPoint y: 311, endPoint x: 233, endPoint y: 338, distance: 511.4
click at [233, 338] on div "Shipment Details 🚚 Shipment Info Shipment Status READY_TO_SHIP Shipment Type PA…" at bounding box center [708, 378] width 1393 height 579
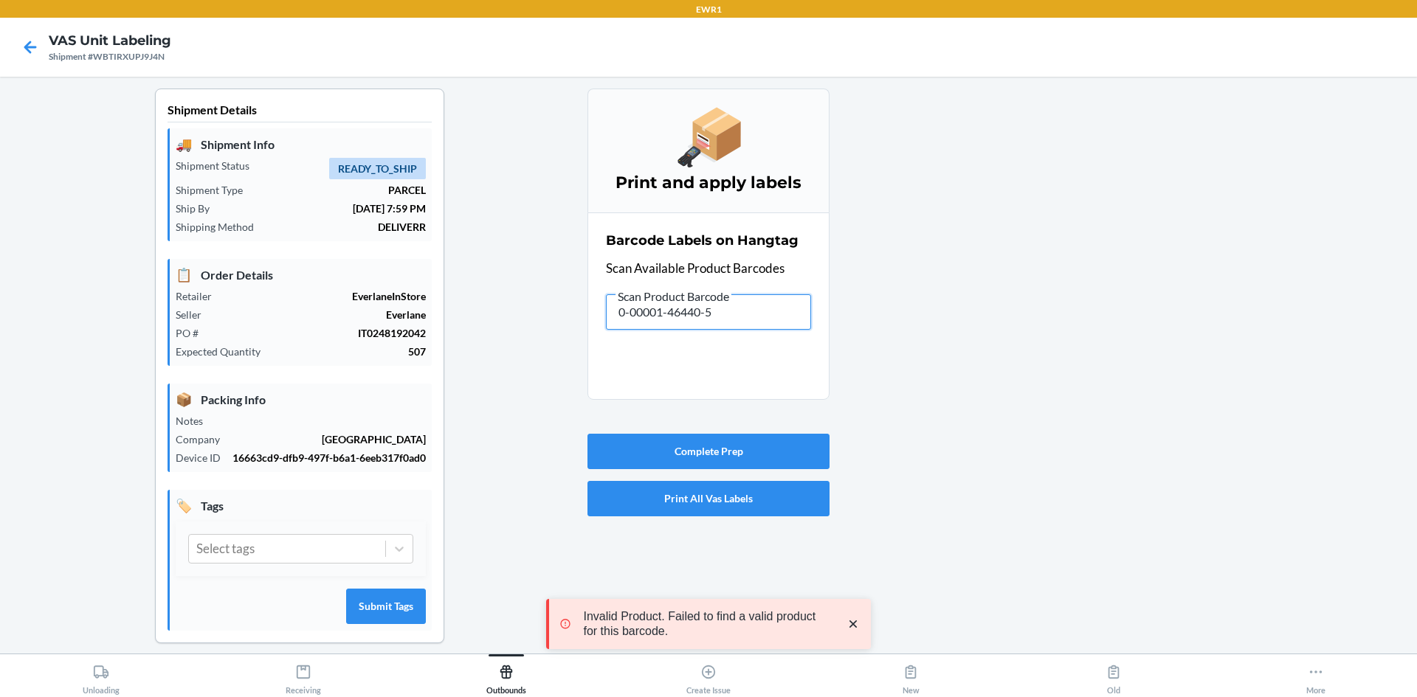
drag, startPoint x: 769, startPoint y: 314, endPoint x: 320, endPoint y: 275, distance: 450.4
click at [322, 275] on div "Shipment Details 🚚 Shipment Info Shipment Status READY_TO_SHIP Shipment Type PA…" at bounding box center [708, 378] width 1393 height 579
drag, startPoint x: 736, startPoint y: 309, endPoint x: 353, endPoint y: 290, distance: 384.2
click at [353, 290] on div "Shipment Details 🚚 Shipment Info Shipment Status READY_TO_SHIP Shipment Type PA…" at bounding box center [708, 378] width 1393 height 579
drag, startPoint x: 687, startPoint y: 311, endPoint x: 543, endPoint y: 320, distance: 144.2
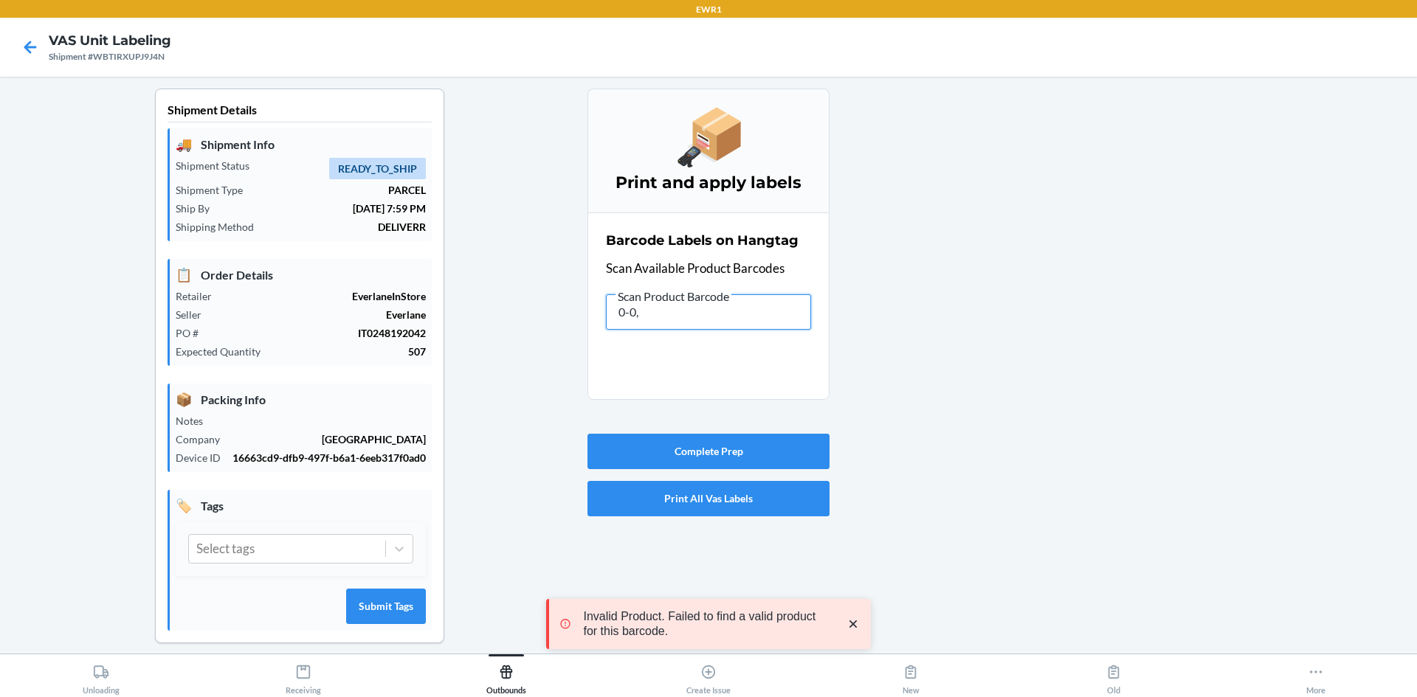
click at [543, 320] on div "Shipment Details 🚚 Shipment Info Shipment Status READY_TO_SHIP Shipment Type PA…" at bounding box center [708, 378] width 1393 height 579
drag, startPoint x: 725, startPoint y: 314, endPoint x: 300, endPoint y: 302, distance: 424.5
click at [300, 302] on div "Shipment Details 🚚 Shipment Info Shipment Status READY_TO_SHIP Shipment Type PA…" at bounding box center [708, 378] width 1393 height 579
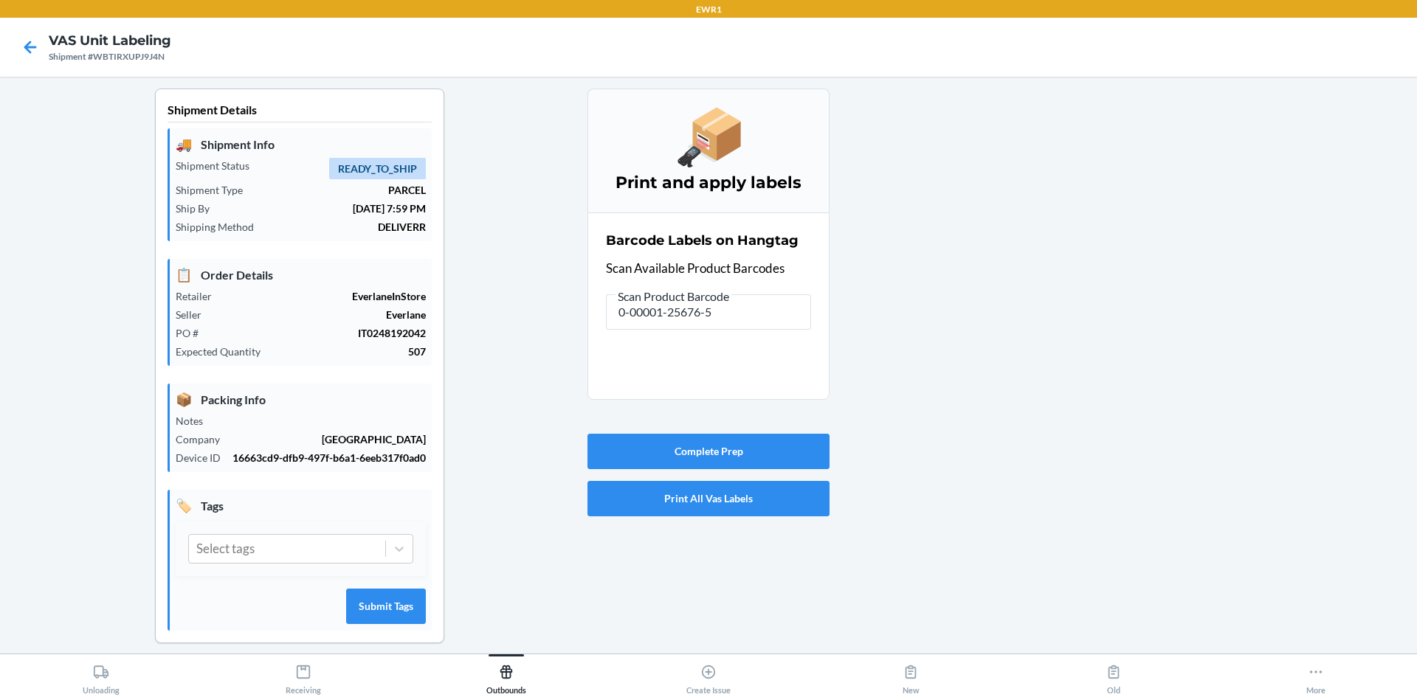
type input "0-00000-53462-8"
drag, startPoint x: 734, startPoint y: 306, endPoint x: 435, endPoint y: 315, distance: 299.7
click at [435, 315] on div "Shipment Details 🚚 Shipment Info Shipment Status READY_TO_SHIP Shipment Type PA…" at bounding box center [708, 378] width 1393 height 579
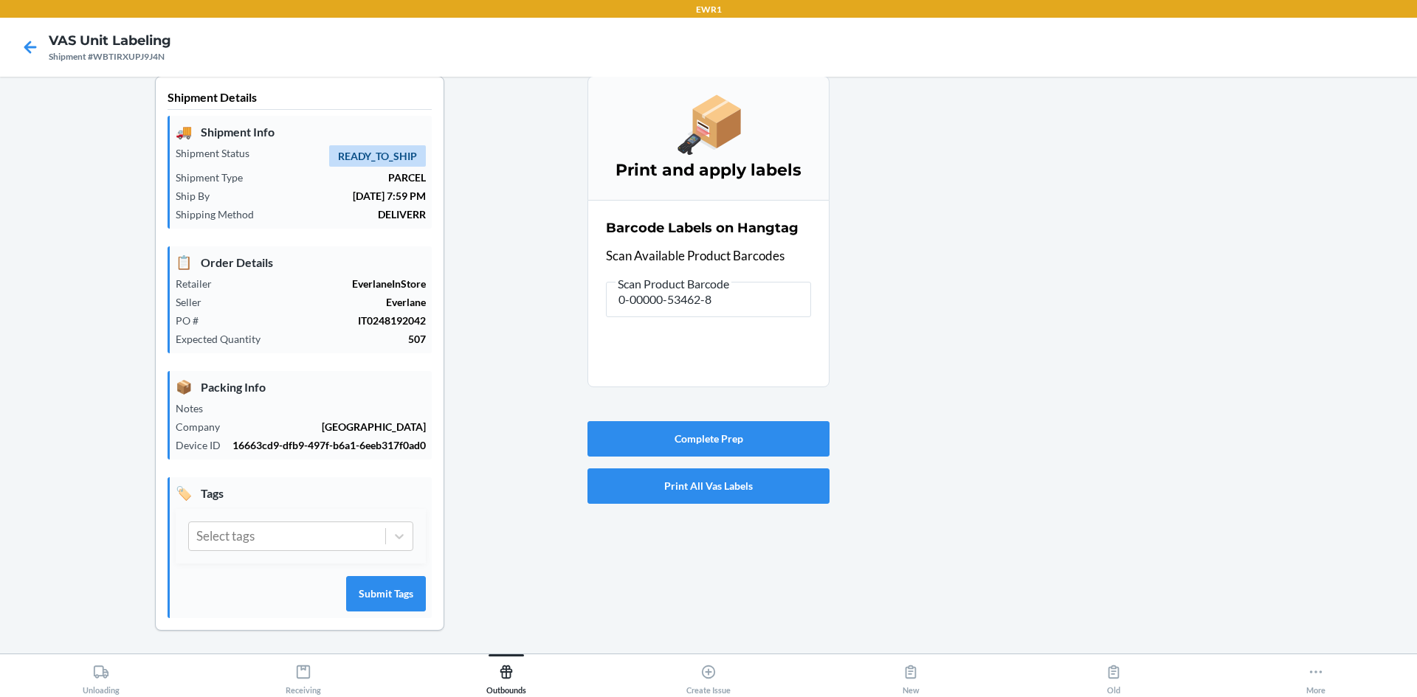
scroll to position [13, 0]
drag, startPoint x: 745, startPoint y: 305, endPoint x: 559, endPoint y: 317, distance: 186.4
click at [559, 317] on div "Shipment Details 🚚 Shipment Info Shipment Status READY_TO_SHIP Shipment Type PA…" at bounding box center [708, 364] width 1393 height 579
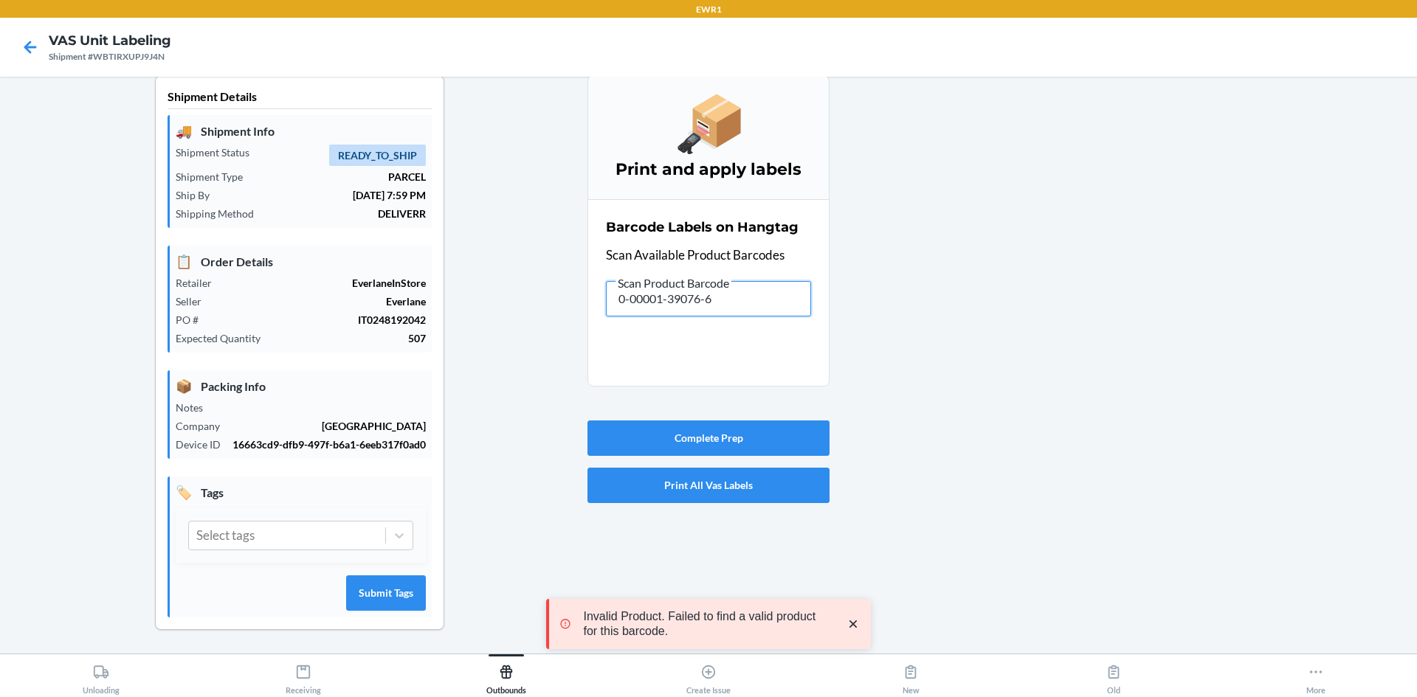
drag, startPoint x: 739, startPoint y: 304, endPoint x: 232, endPoint y: 275, distance: 507.1
click at [232, 275] on div "Shipment Details 🚚 Shipment Info Shipment Status READY_TO_SHIP Shipment Type PA…" at bounding box center [708, 364] width 1393 height 579
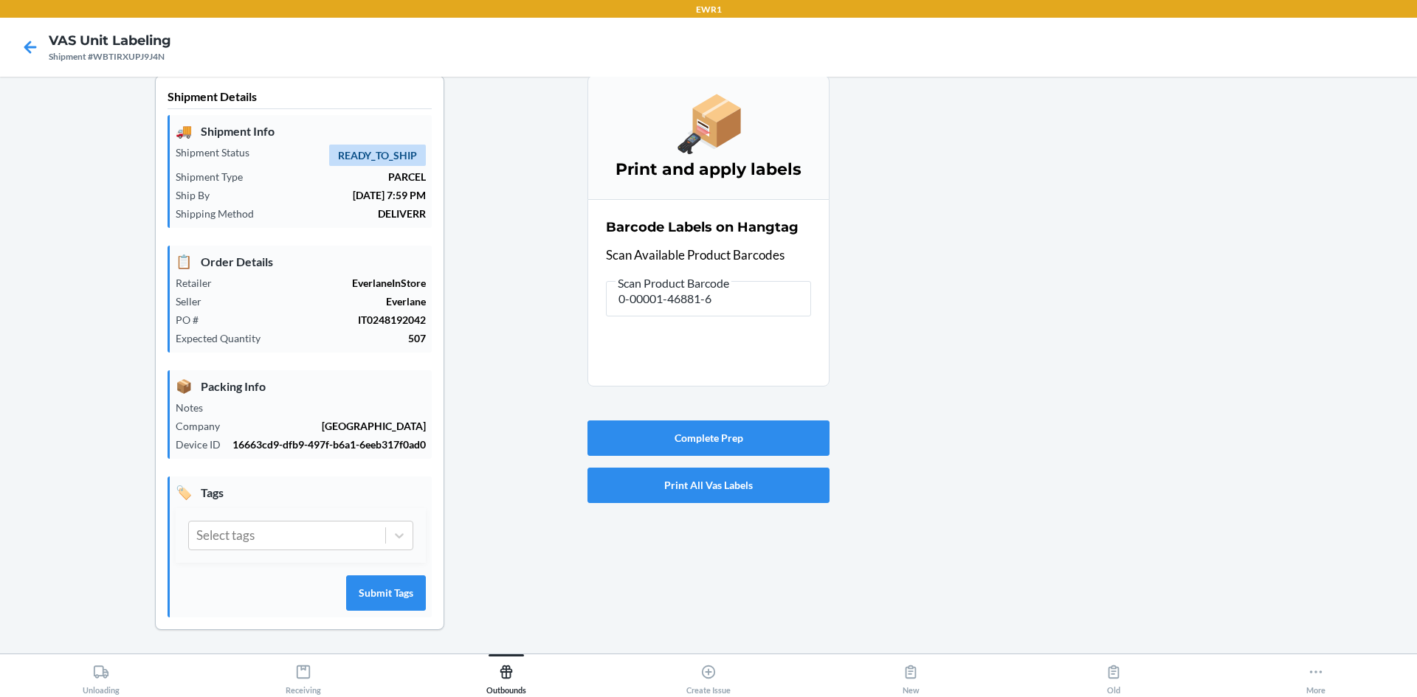
type input "0-00001-45971-5"
click at [728, 297] on input "0-00001-45971-5" at bounding box center [708, 298] width 205 height 35
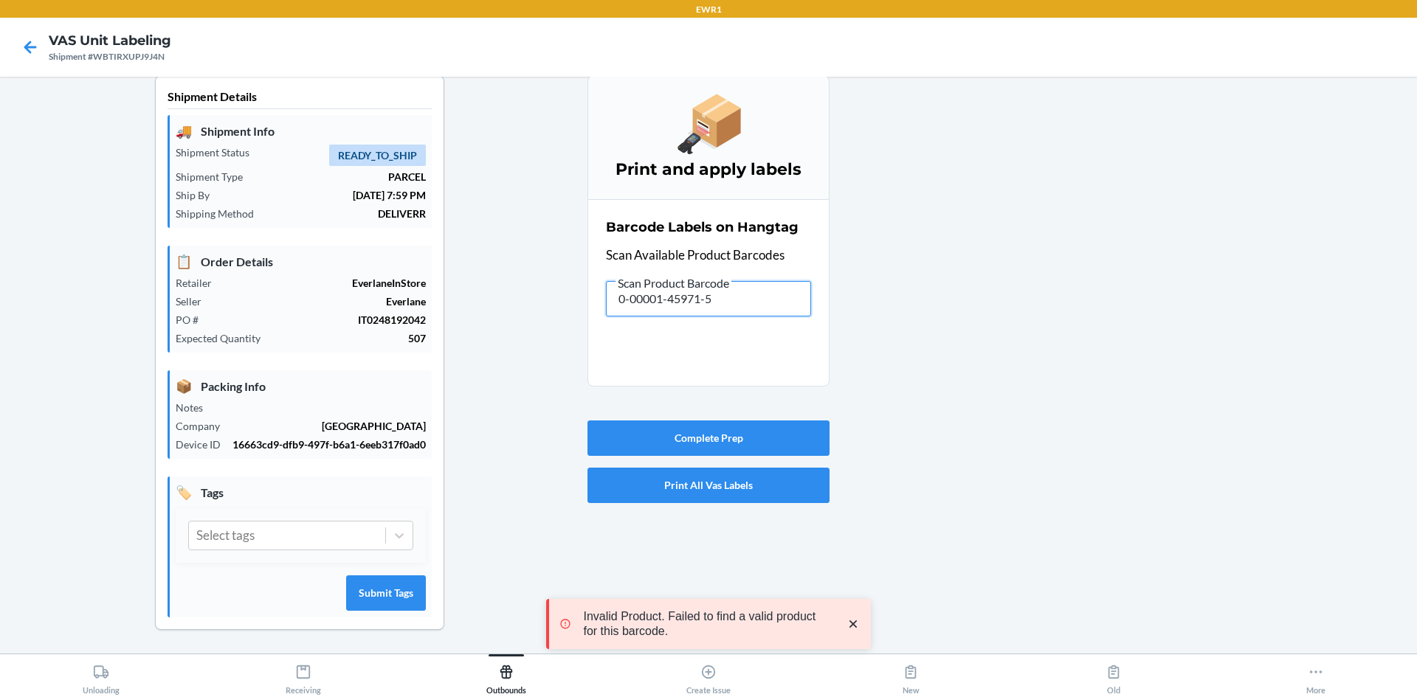
drag, startPoint x: 748, startPoint y: 302, endPoint x: 0, endPoint y: 216, distance: 753.1
click at [0, 239] on main "Shipment Details 🚚 Shipment Info Shipment Status READY_TO_SHIP Shipment Type PA…" at bounding box center [708, 365] width 1417 height 577
drag, startPoint x: 746, startPoint y: 307, endPoint x: 176, endPoint y: 199, distance: 580.6
click at [196, 221] on div "Shipment Details 🚚 Shipment Info Shipment Status READY_TO_SHIP Shipment Type PA…" at bounding box center [708, 364] width 1393 height 579
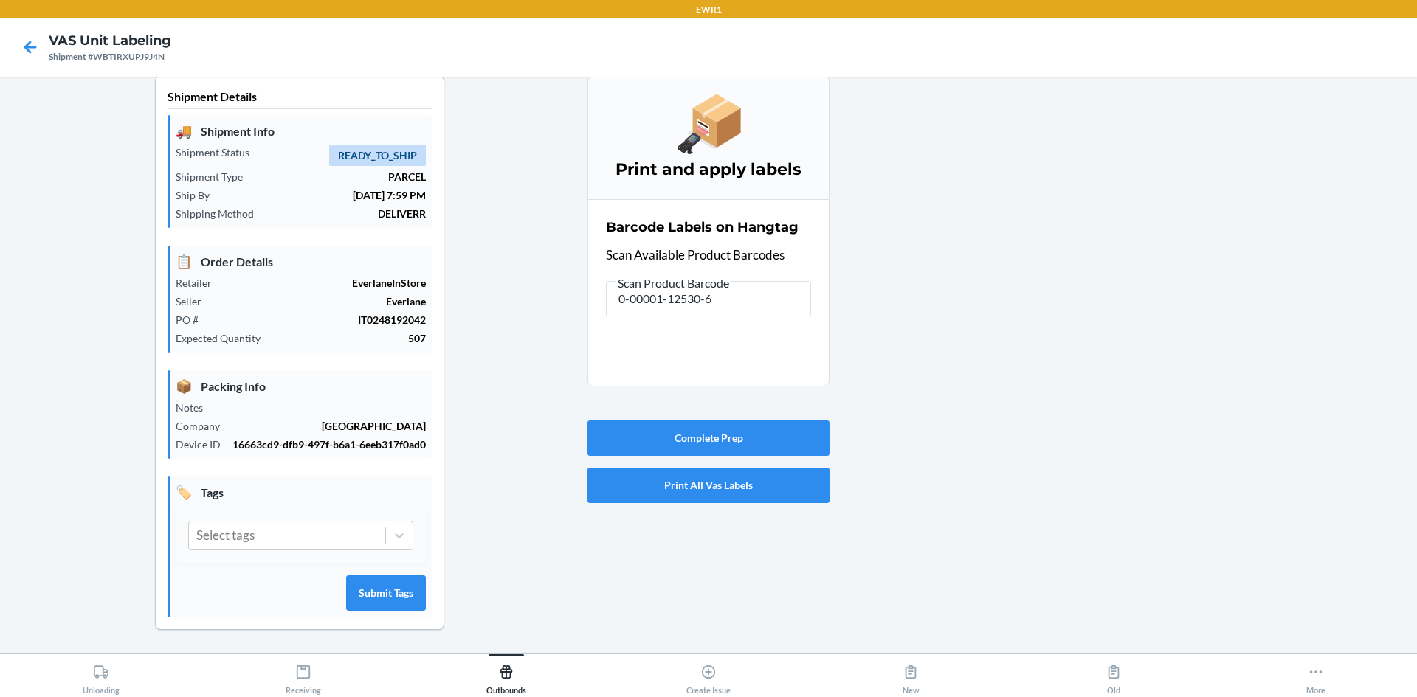
drag, startPoint x: 375, startPoint y: 60, endPoint x: 1035, endPoint y: 316, distance: 707.7
click at [1035, 316] on div at bounding box center [1117, 364] width 576 height 579
click at [1050, 180] on div at bounding box center [1117, 364] width 576 height 579
drag, startPoint x: 756, startPoint y: 311, endPoint x: 558, endPoint y: 303, distance: 197.9
click at [558, 303] on div "Shipment Details 🚚 Shipment Info Shipment Status READY_TO_SHIP Shipment Type PA…" at bounding box center [708, 364] width 1393 height 579
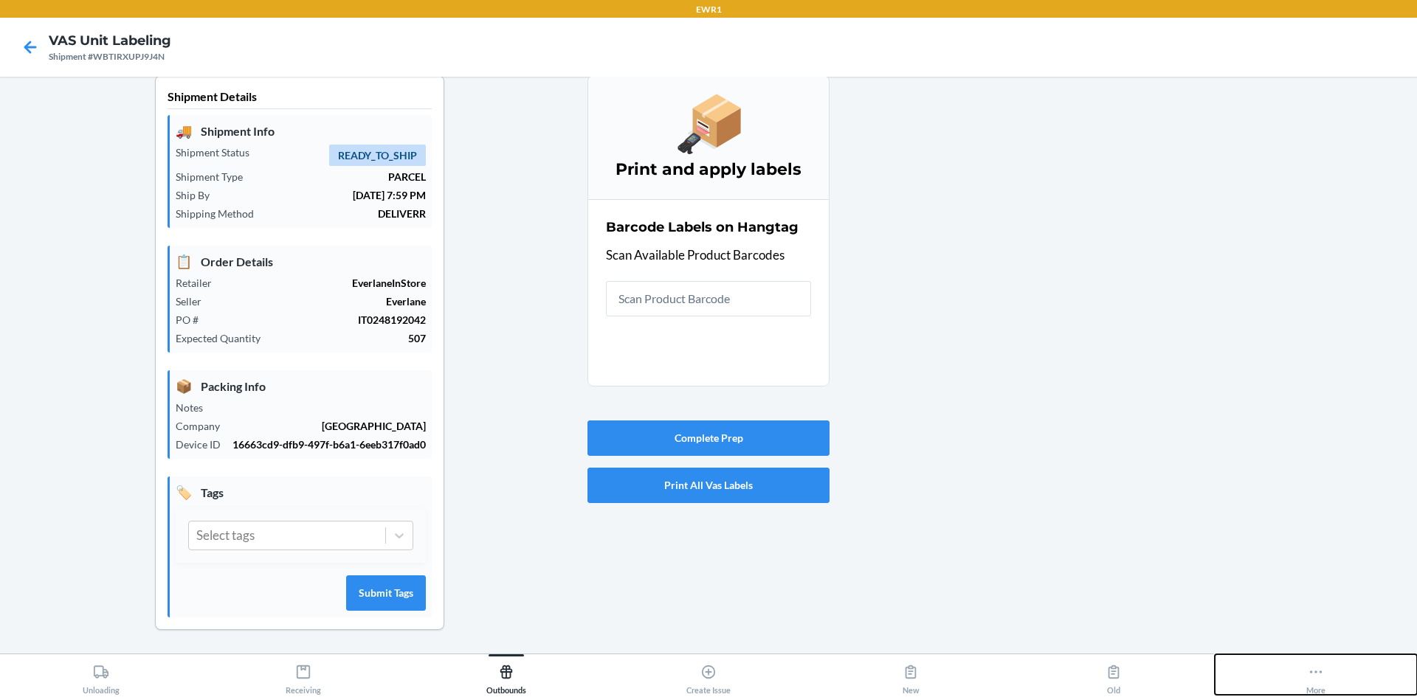
click at [1317, 673] on icon at bounding box center [1316, 672] width 16 height 16
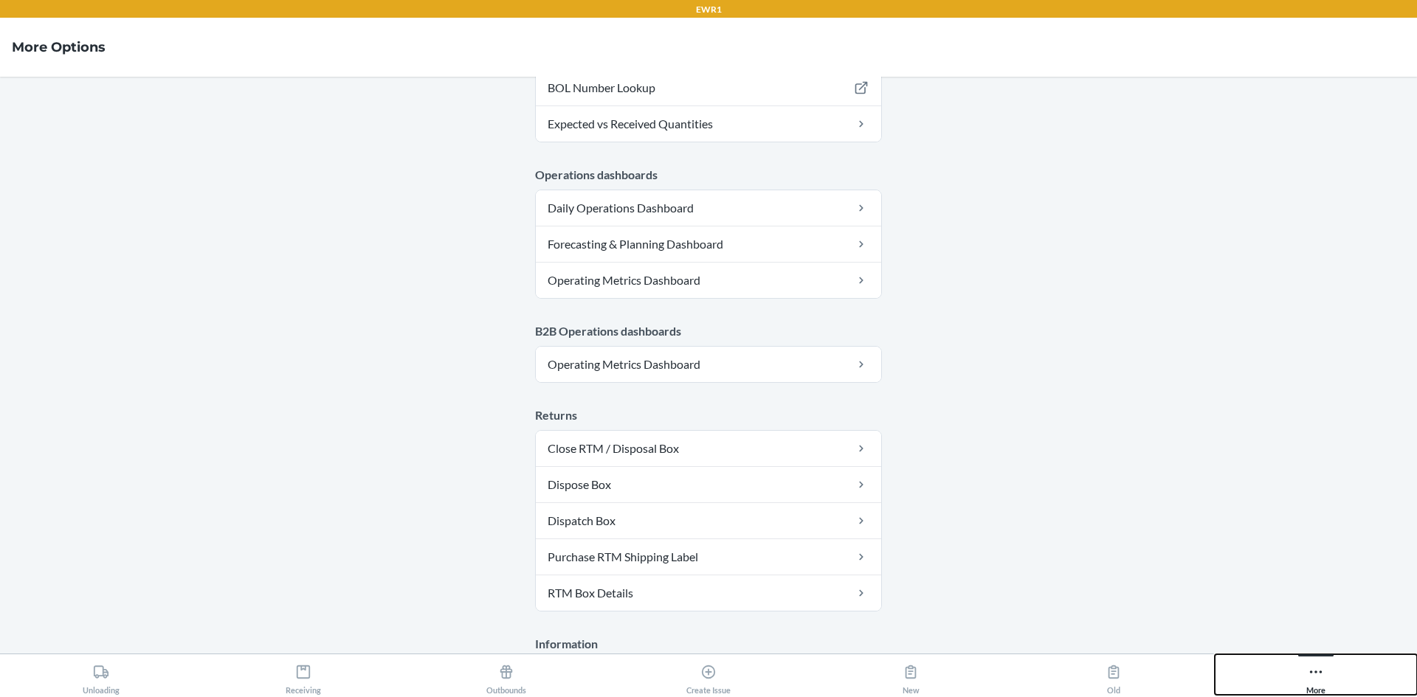
scroll to position [757, 0]
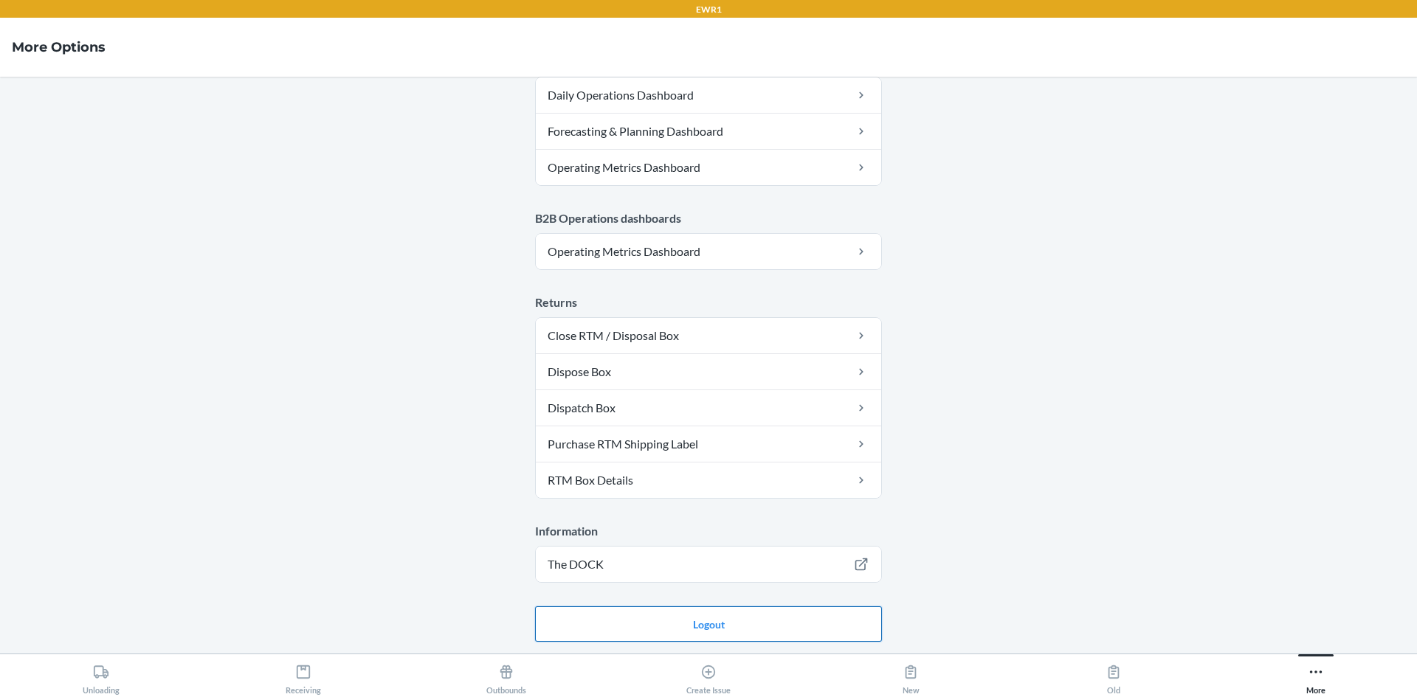
click at [785, 618] on button "Logout" at bounding box center [708, 624] width 347 height 35
